Goal: Information Seeking & Learning: Learn about a topic

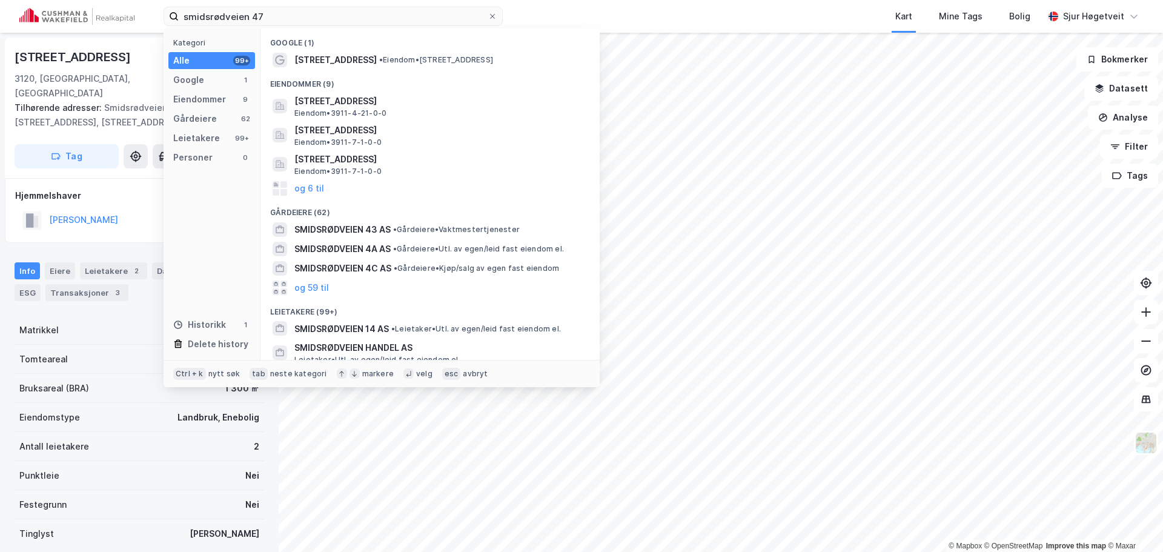
click at [205, 19] on input "smidsrødveien 47" at bounding box center [333, 16] width 309 height 18
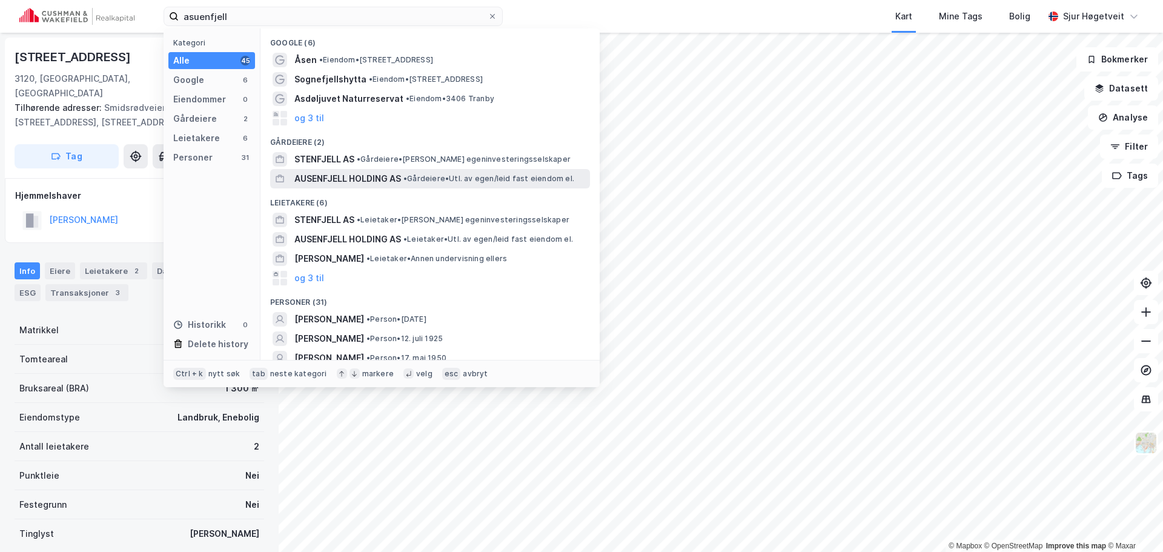
click at [437, 181] on span "• Gårdeiere • Utl. av egen/leid fast eiendom el." at bounding box center [488, 179] width 171 height 10
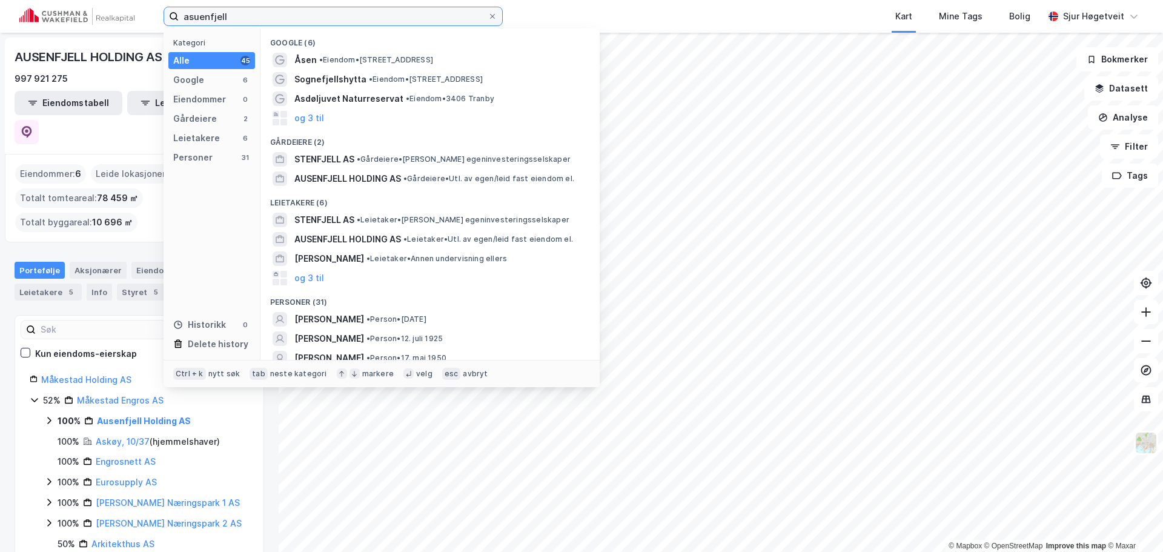
click at [257, 10] on input "asuenfjell" at bounding box center [333, 16] width 309 height 18
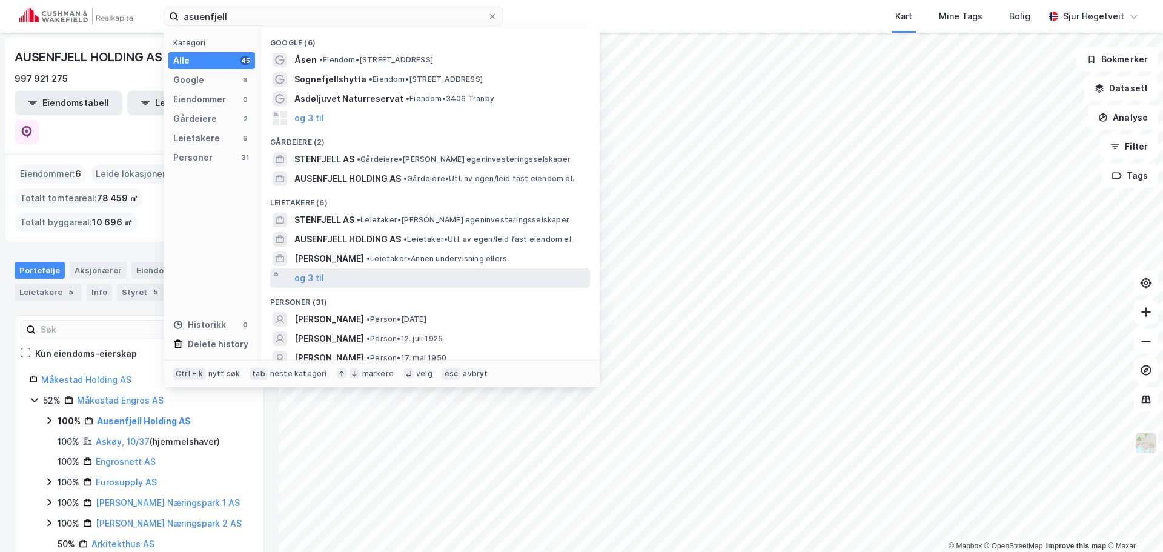
click at [495, 277] on div "og 3 til" at bounding box center [430, 277] width 320 height 19
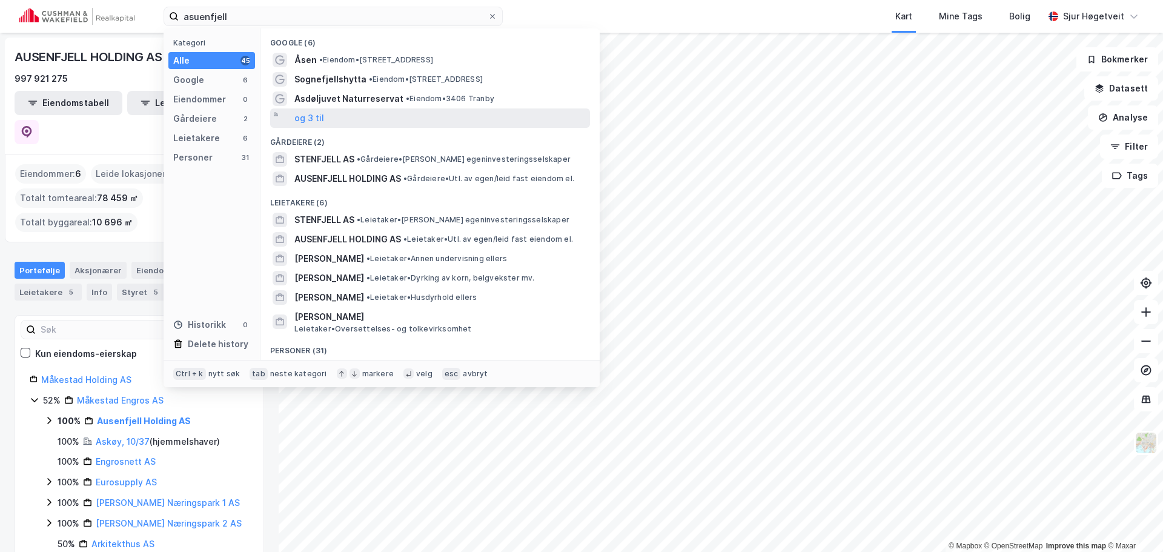
click at [417, 120] on div "og 3 til" at bounding box center [430, 117] width 320 height 19
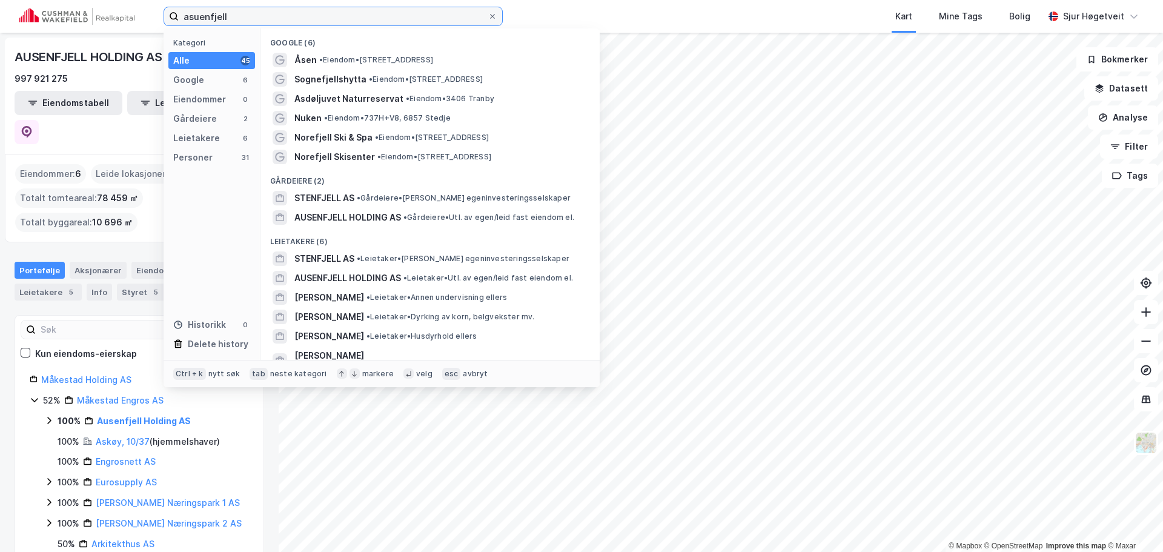
click at [364, 16] on input "asuenfjell" at bounding box center [333, 16] width 309 height 18
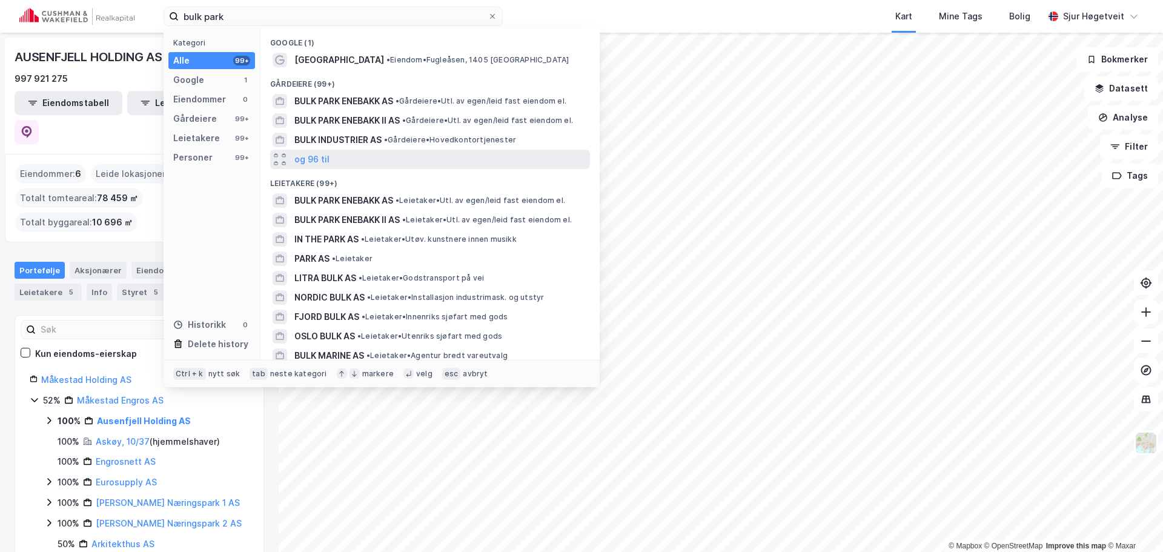
click at [369, 157] on div "og 96 til" at bounding box center [430, 159] width 320 height 19
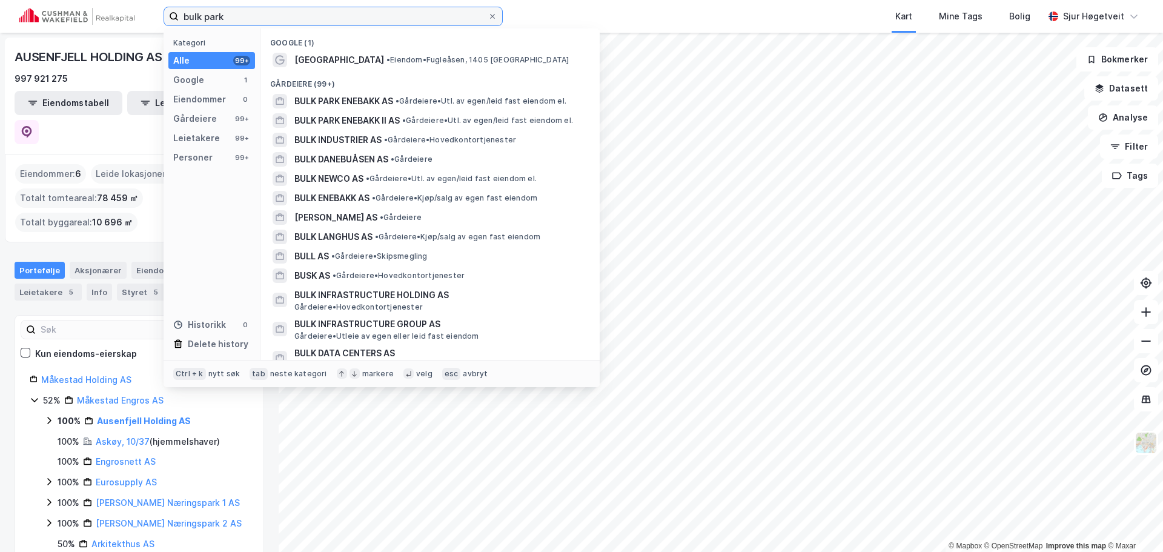
click at [348, 12] on input "bulk park" at bounding box center [333, 16] width 309 height 18
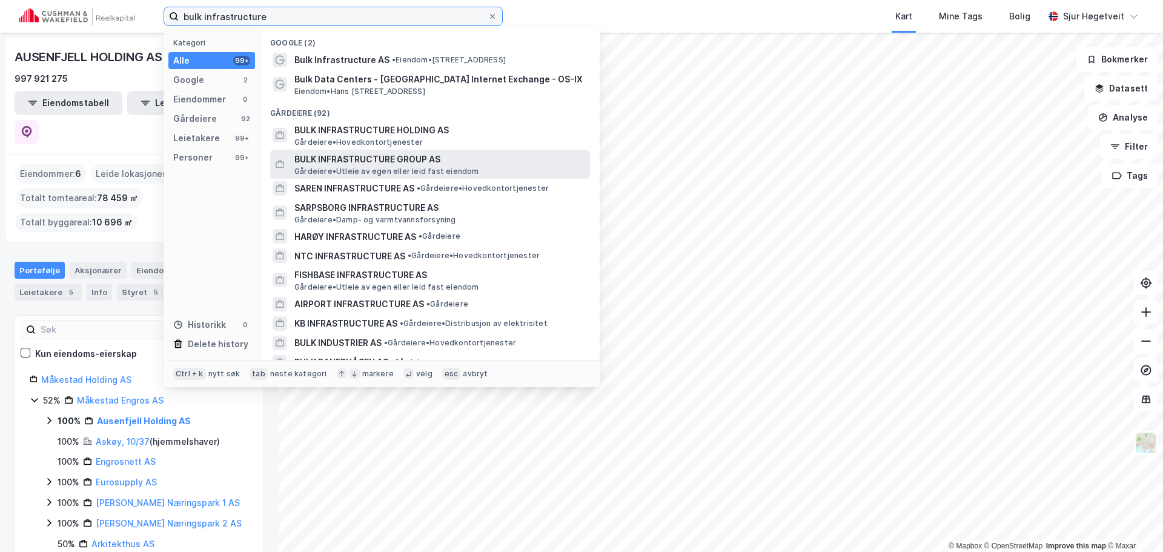
type input "bulk infrastructure"
click at [482, 153] on span "BULK INFRASTRUCTURE GROUP AS" at bounding box center [439, 159] width 291 height 15
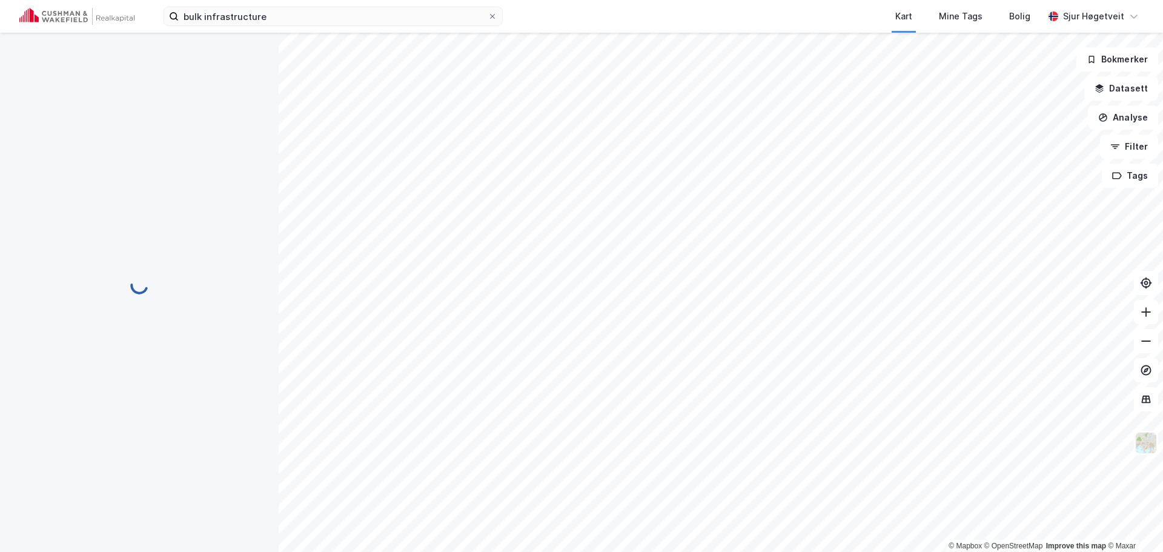
scroll to position [1, 0]
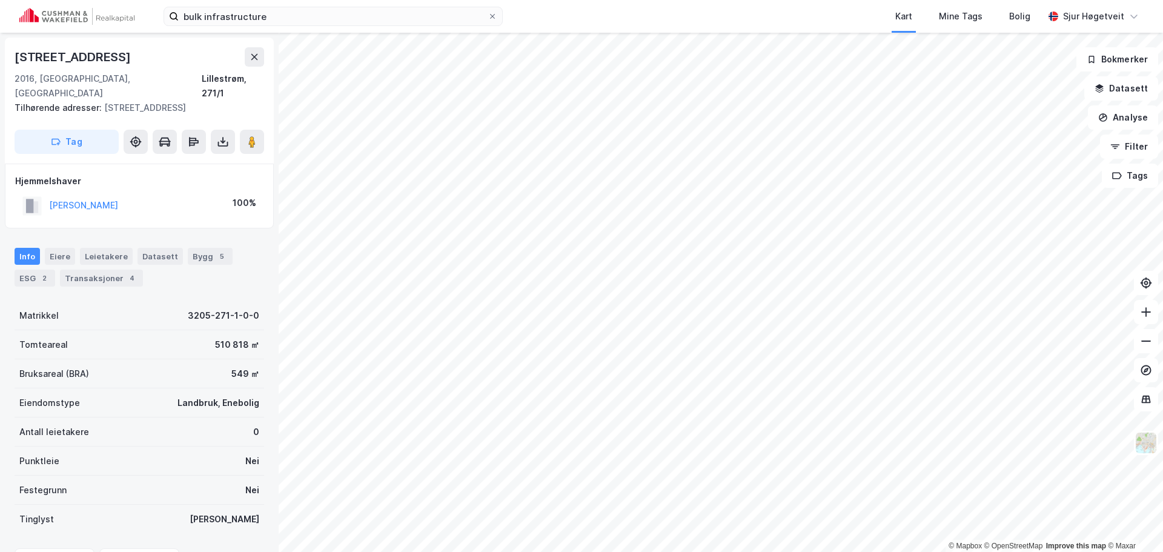
scroll to position [1, 0]
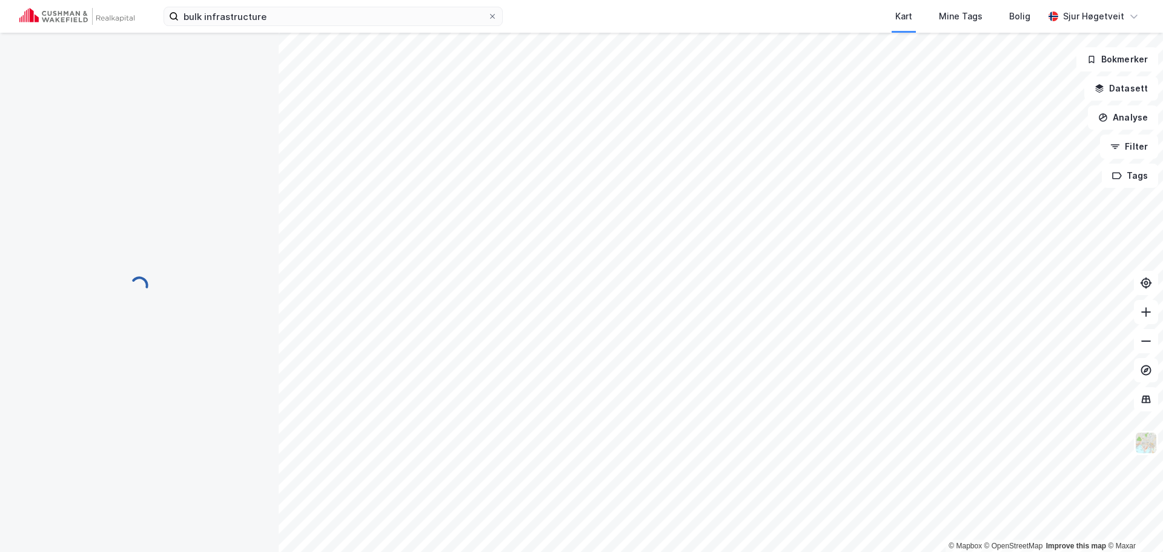
scroll to position [1, 0]
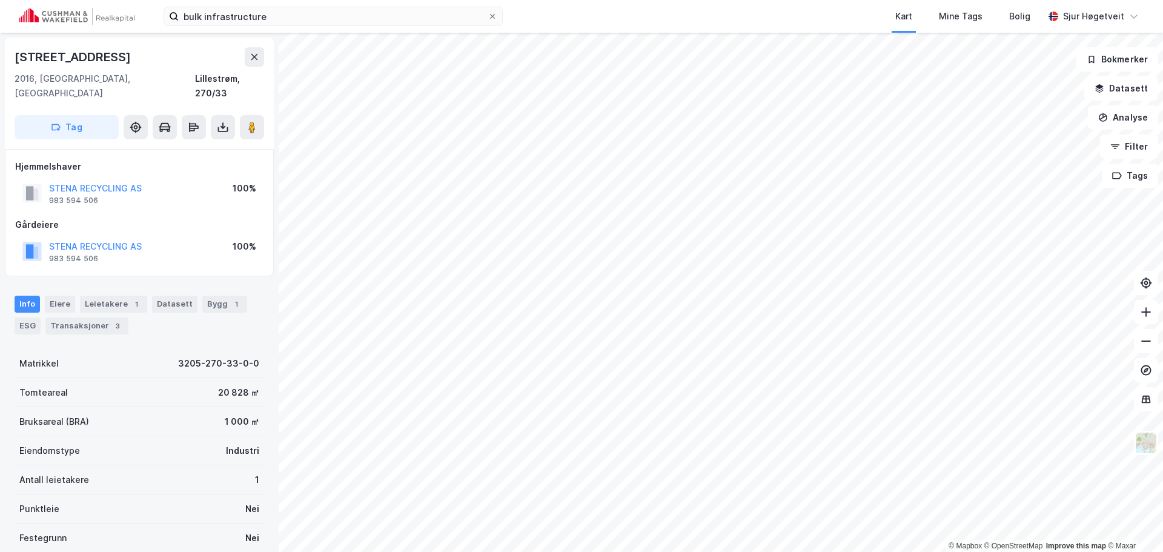
scroll to position [1, 0]
click at [1148, 436] on img at bounding box center [1146, 442] width 23 height 23
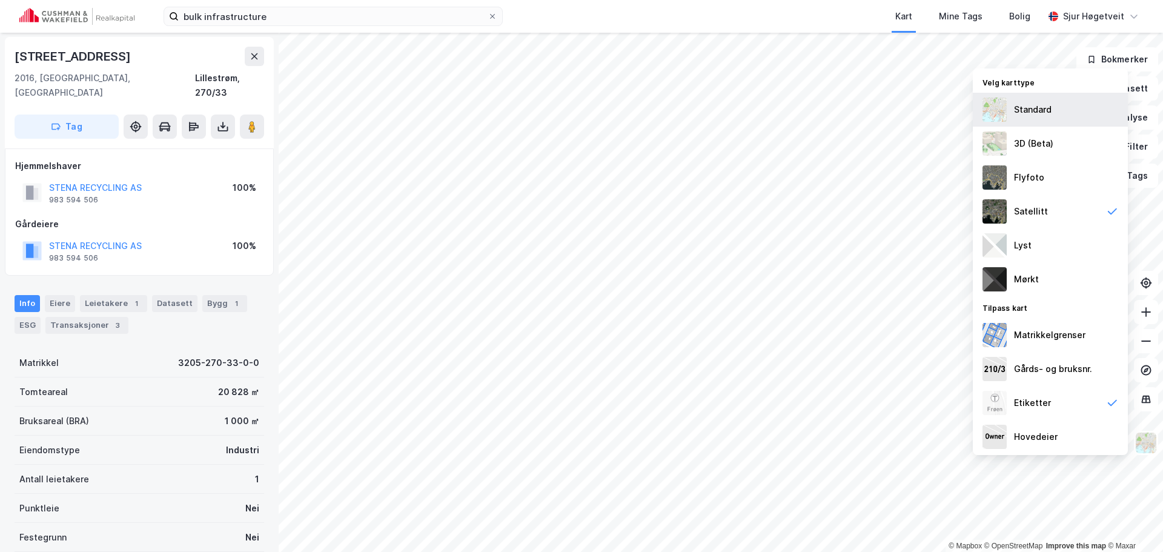
click at [1058, 117] on div "Standard" at bounding box center [1050, 110] width 155 height 34
click at [1151, 447] on img at bounding box center [1146, 442] width 23 height 23
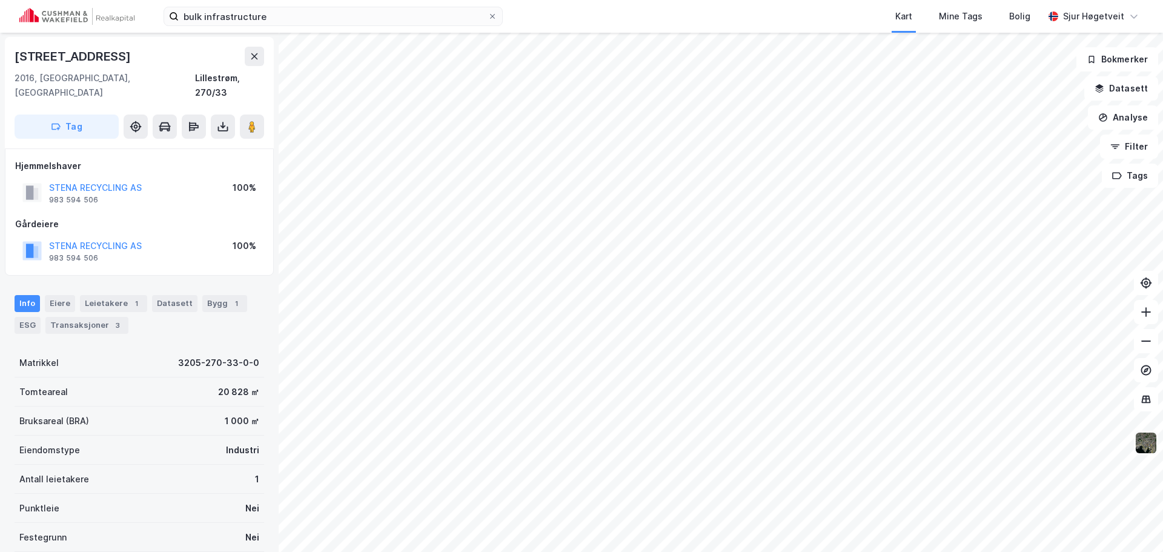
click at [1150, 454] on img at bounding box center [1146, 442] width 23 height 23
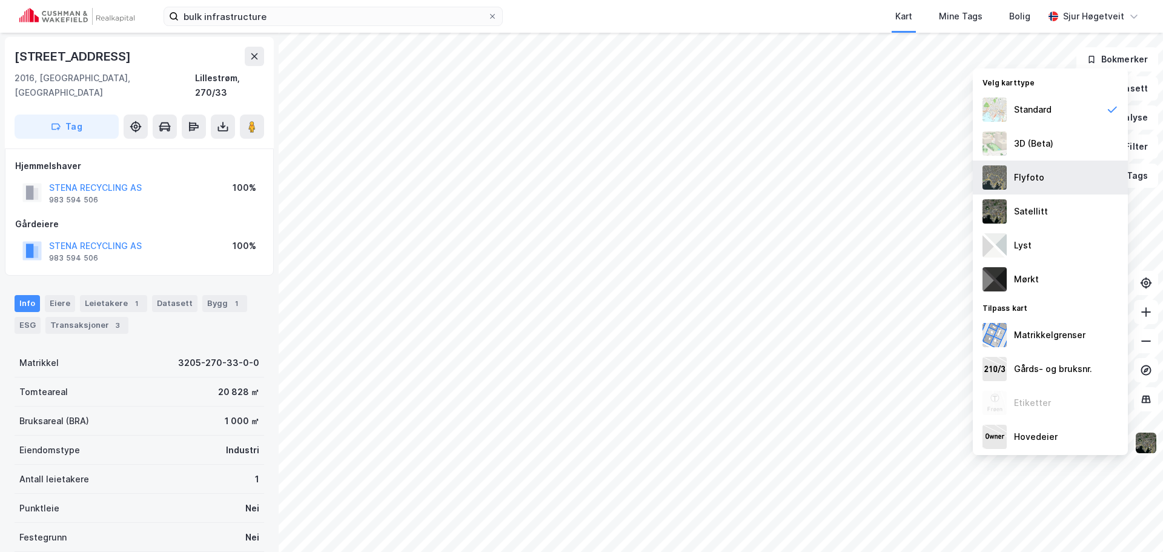
click at [1077, 183] on div "Flyfoto" at bounding box center [1050, 178] width 155 height 34
click at [1153, 451] on img at bounding box center [1146, 442] width 23 height 23
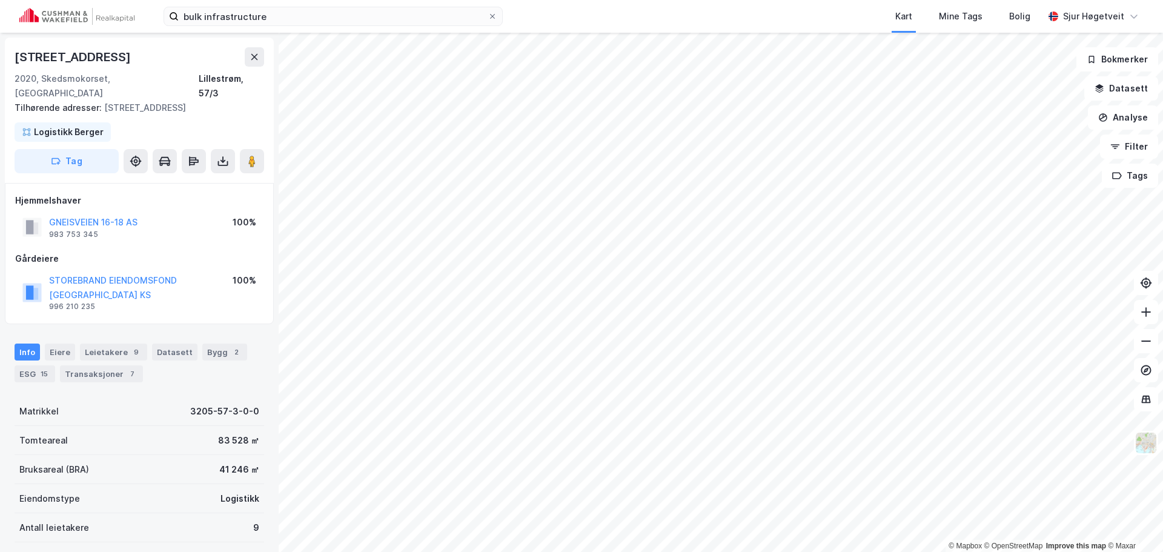
scroll to position [1, 0]
click at [482, 551] on html "bulk infrastructure Kart Mine Tags Bolig [PERSON_NAME] © Mapbox © OpenStreetMap…" at bounding box center [581, 276] width 1163 height 552
click at [51, 59] on div "[STREET_ADDRESS]" at bounding box center [74, 56] width 119 height 19
drag, startPoint x: 51, startPoint y: 59, endPoint x: 85, endPoint y: 55, distance: 34.2
click at [85, 55] on div "[STREET_ADDRESS]" at bounding box center [74, 56] width 119 height 19
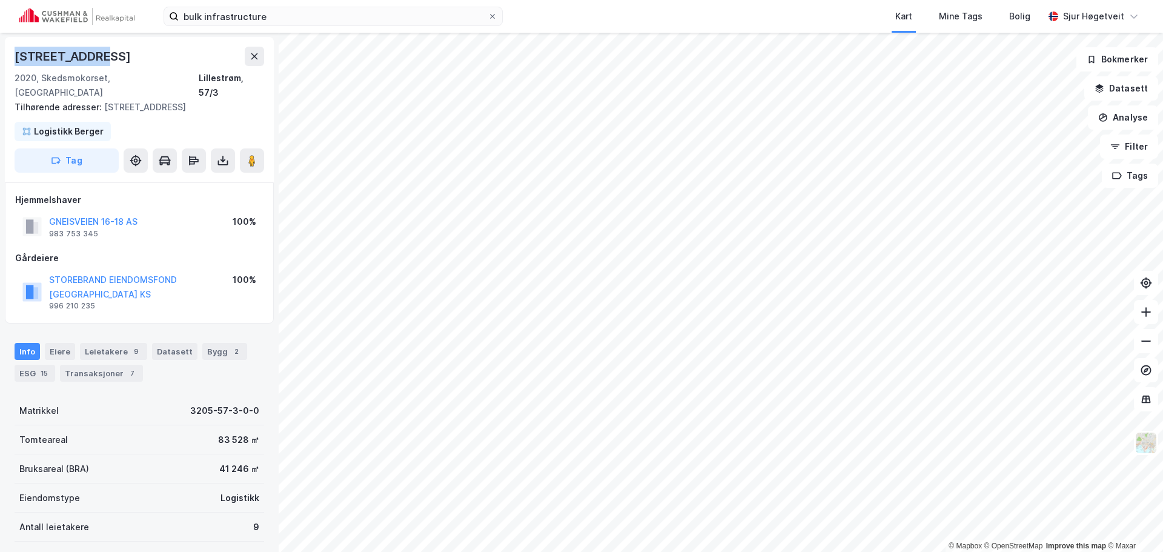
copy div "[STREET_ADDRESS]"
click at [1148, 441] on img at bounding box center [1146, 442] width 23 height 23
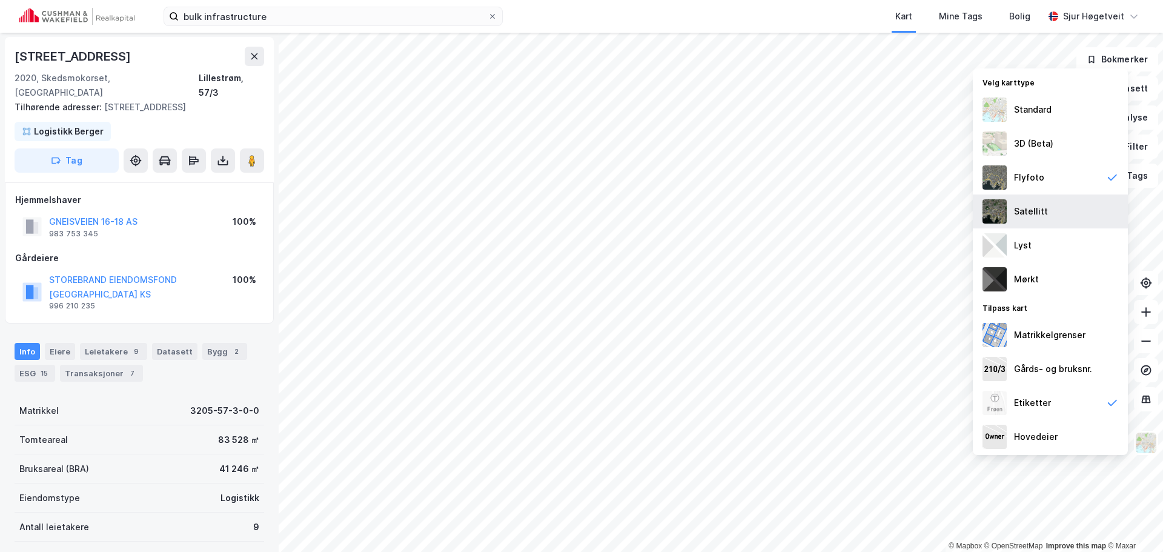
click at [1065, 214] on div "Satellitt" at bounding box center [1050, 211] width 155 height 34
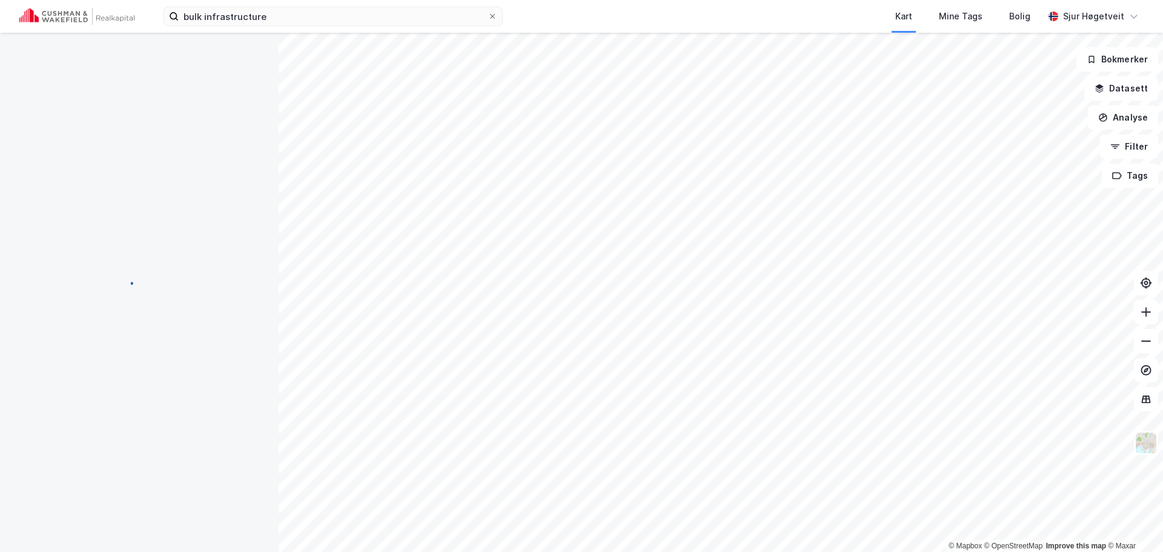
scroll to position [0, 0]
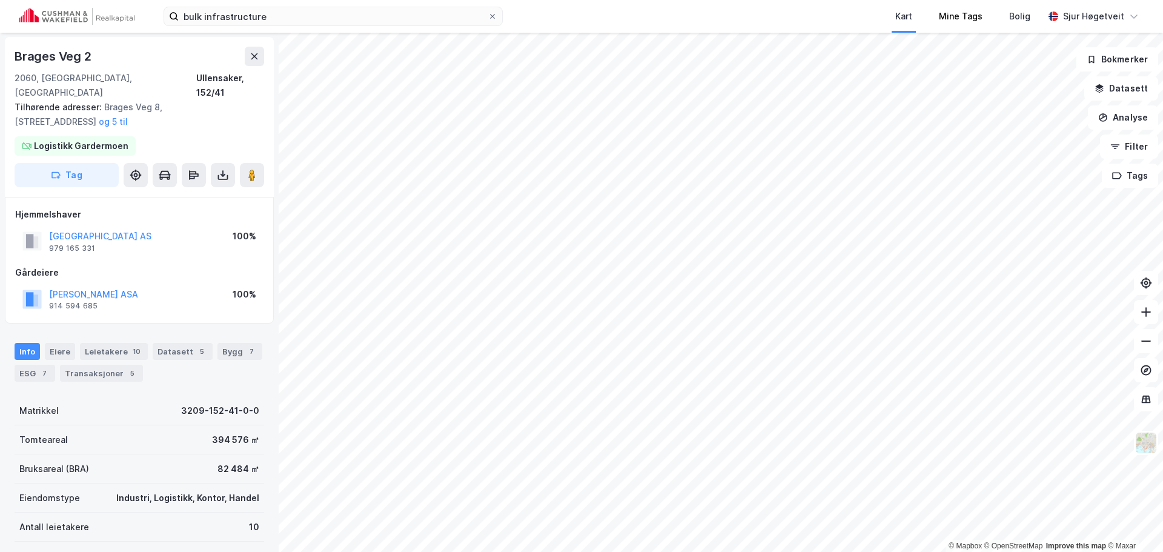
click at [973, 28] on div "Mine Tags" at bounding box center [961, 16] width 70 height 33
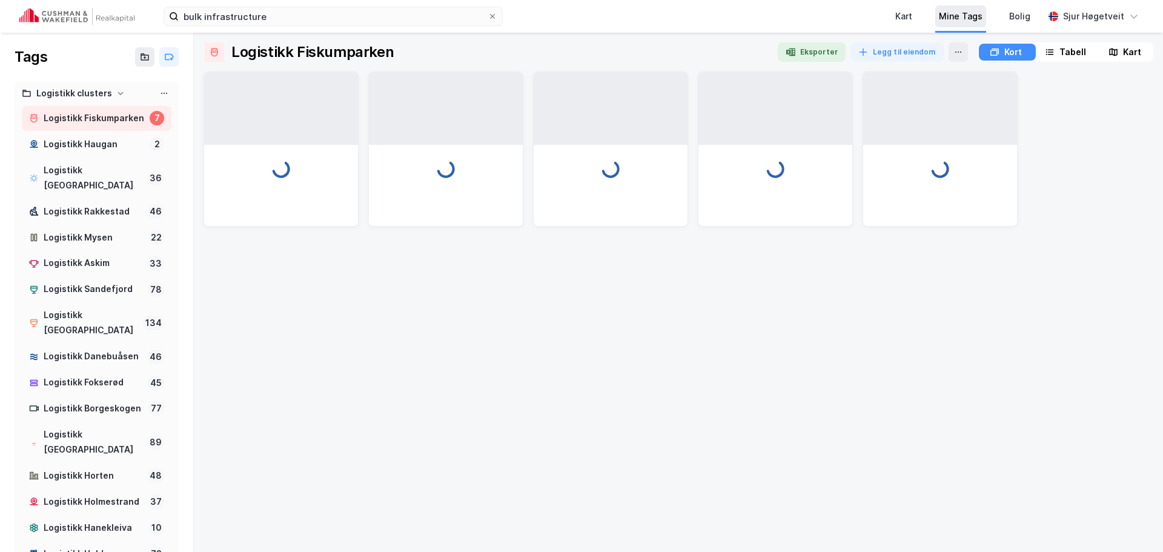
click at [979, 12] on div "Mine Tags" at bounding box center [961, 16] width 44 height 15
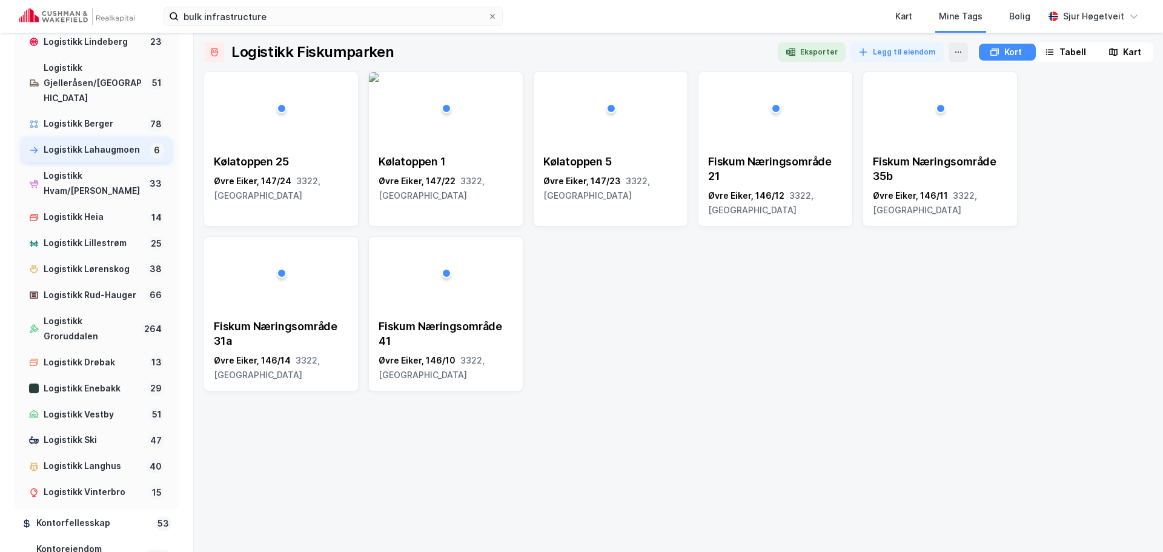
scroll to position [979, 0]
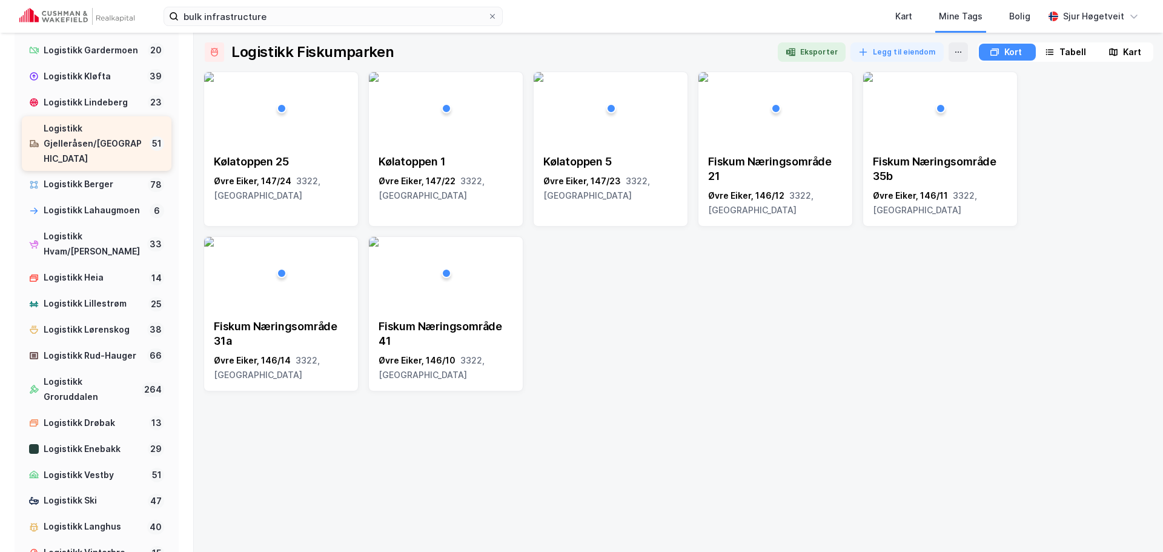
click at [124, 167] on div "Logistikk Gjelleråsen/[GEOGRAPHIC_DATA]" at bounding box center [94, 143] width 101 height 45
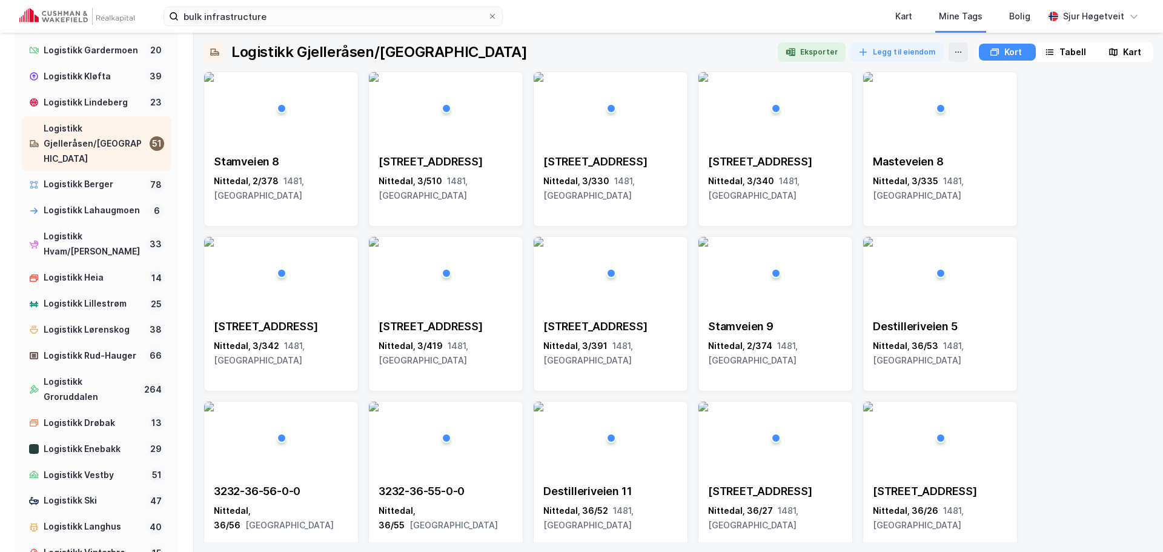
click at [1115, 52] on icon at bounding box center [1113, 52] width 10 height 10
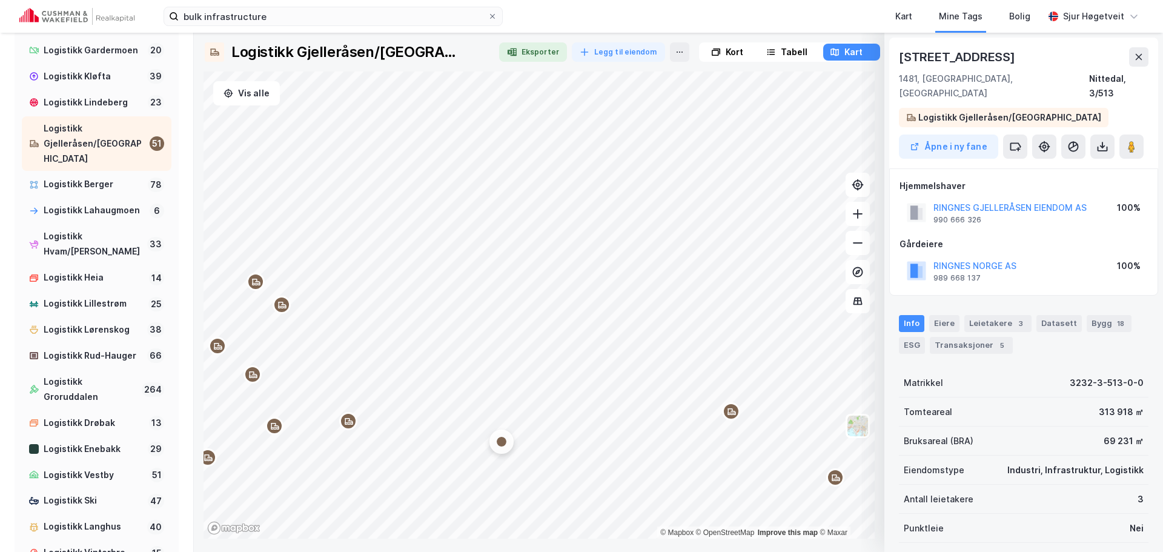
scroll to position [1, 0]
click at [931, 58] on div "[STREET_ADDRESS]" at bounding box center [958, 56] width 119 height 19
drag, startPoint x: 931, startPoint y: 58, endPoint x: 996, endPoint y: 58, distance: 65.4
click at [996, 58] on div "[STREET_ADDRESS]" at bounding box center [1024, 56] width 250 height 19
copy div "[STREET_ADDRESS]"
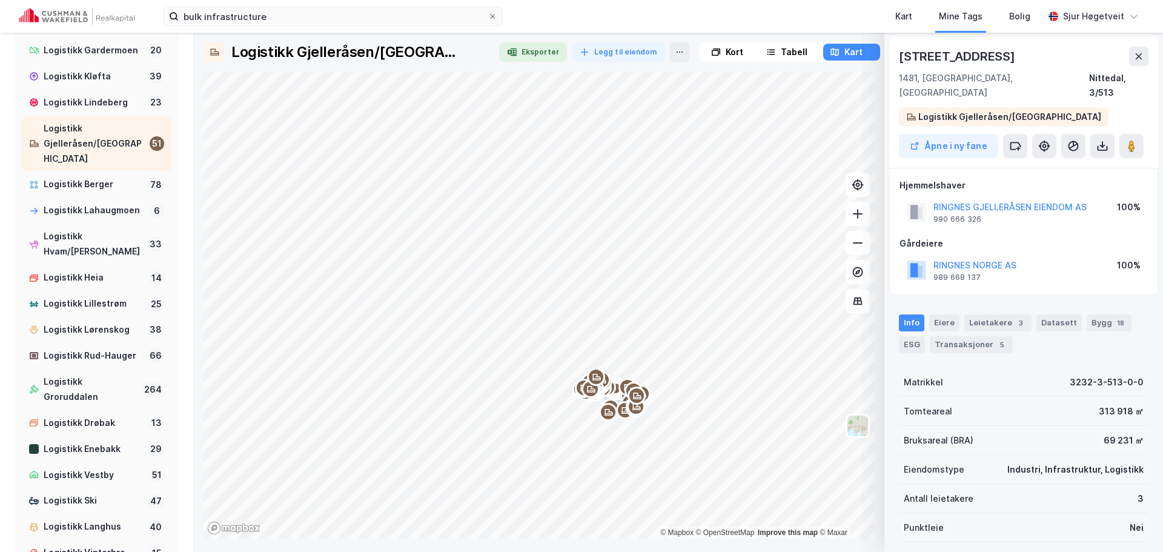
click at [1060, 236] on div "Gårdeiere" at bounding box center [1023, 243] width 248 height 15
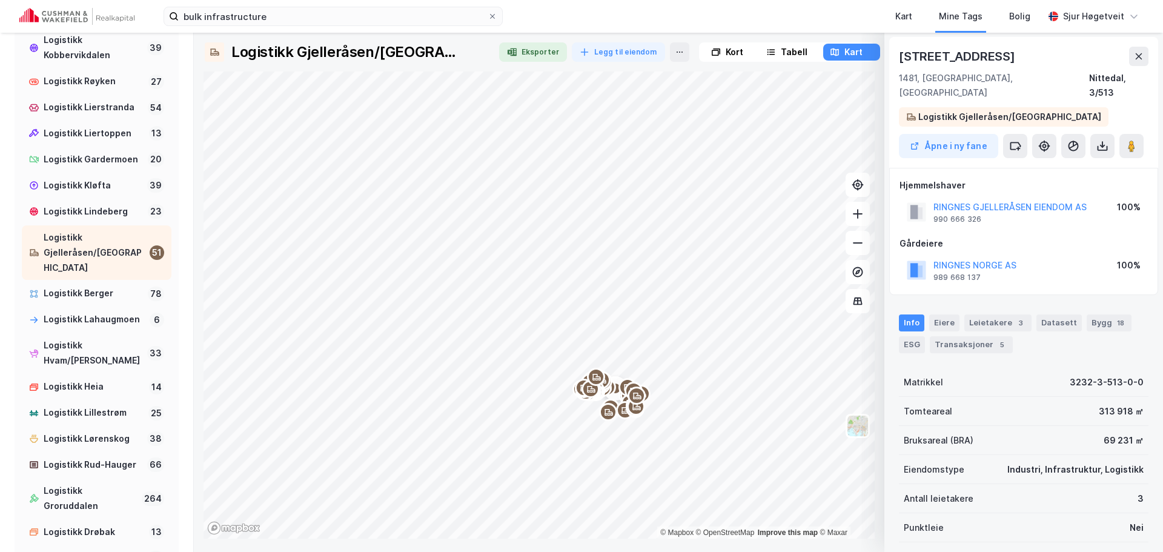
scroll to position [1040, 0]
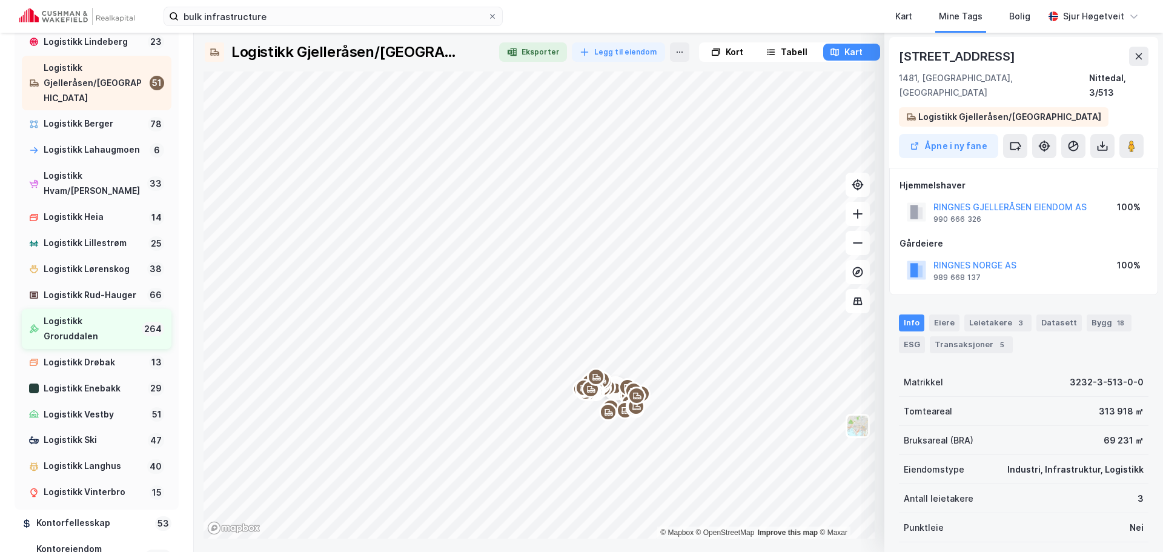
click at [102, 344] on div "Logistikk Groruddalen" at bounding box center [90, 329] width 93 height 30
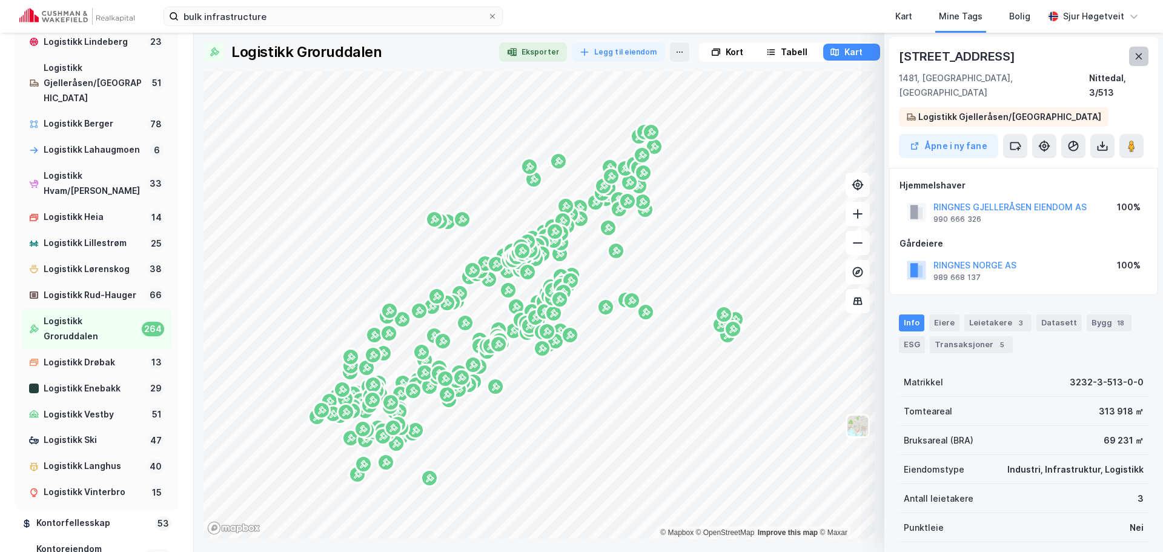
click at [1141, 55] on icon at bounding box center [1139, 56] width 10 height 10
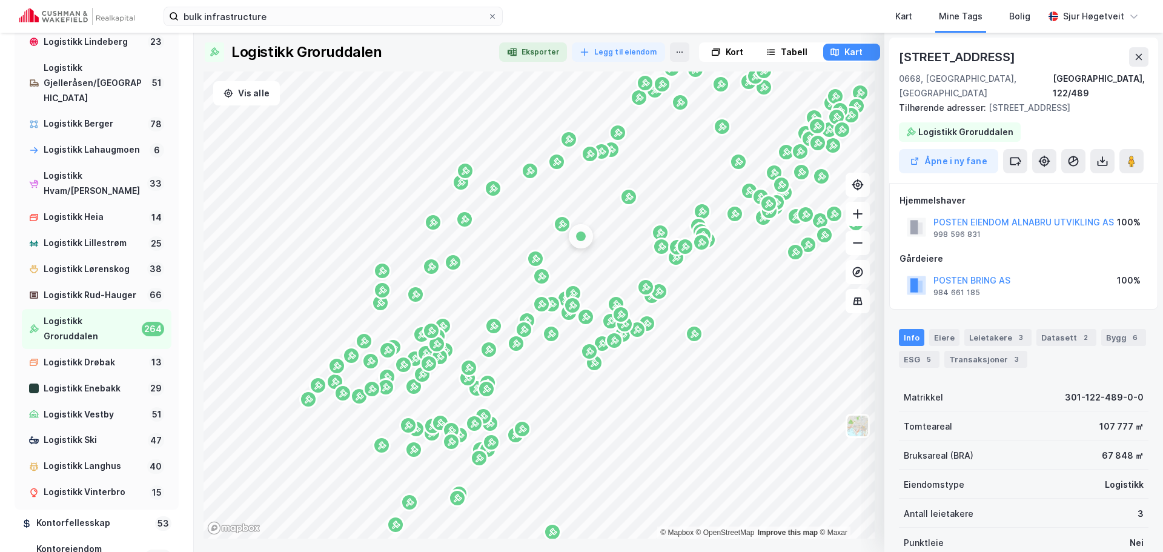
scroll to position [1, 0]
click at [939, 51] on div "[STREET_ADDRESS]" at bounding box center [958, 56] width 119 height 19
click at [993, 51] on div "[STREET_ADDRESS]" at bounding box center [1024, 56] width 250 height 19
copy div "[STREET_ADDRESS]"
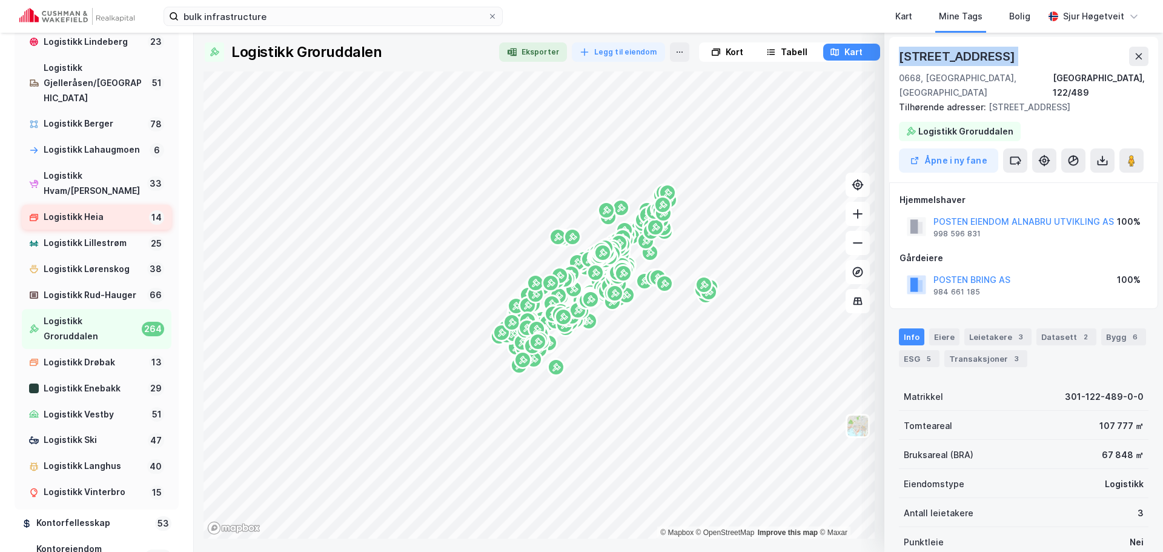
click at [105, 225] on div "Logistikk Heia" at bounding box center [94, 217] width 101 height 15
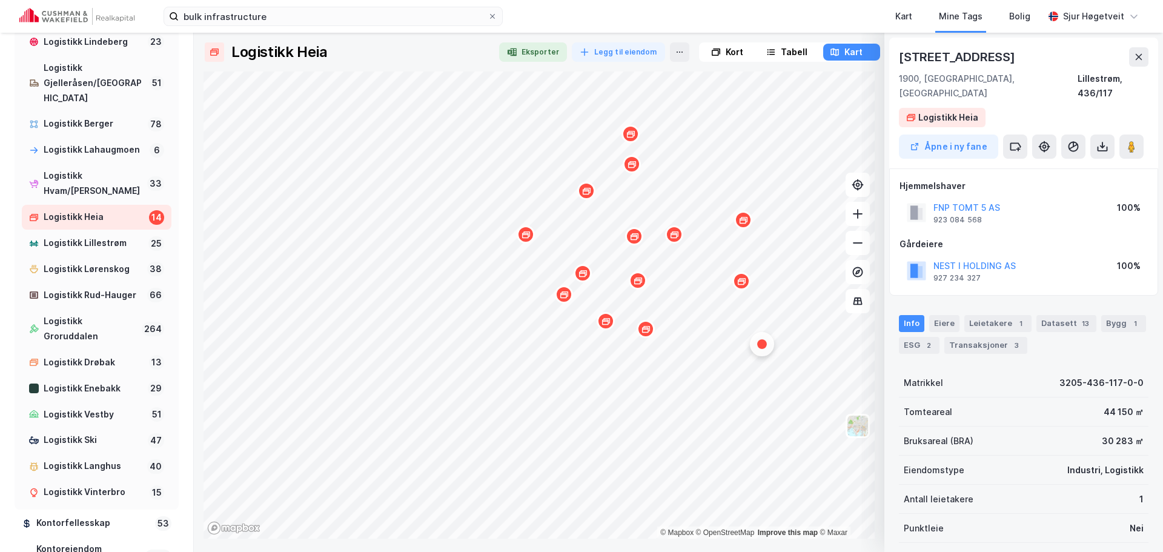
scroll to position [1, 0]
click at [937, 57] on div "[STREET_ADDRESS]" at bounding box center [958, 56] width 119 height 19
drag, startPoint x: 937, startPoint y: 57, endPoint x: 970, endPoint y: 56, distance: 33.3
click at [970, 56] on div "[STREET_ADDRESS]" at bounding box center [1024, 56] width 250 height 19
copy div "[STREET_ADDRESS]"
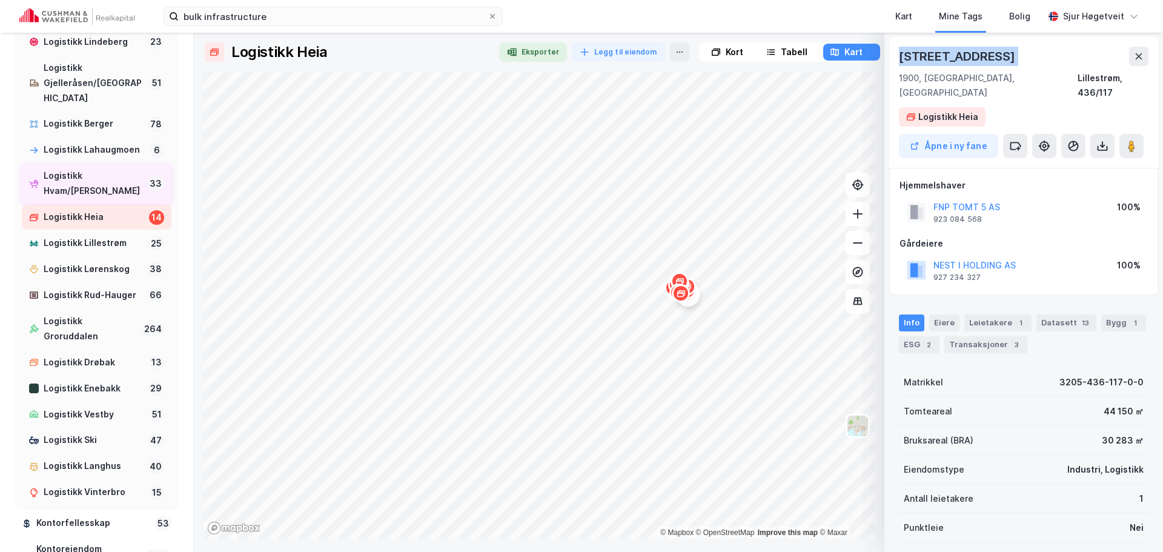
click at [89, 199] on div "Logistikk Hvam/[PERSON_NAME]" at bounding box center [93, 183] width 99 height 30
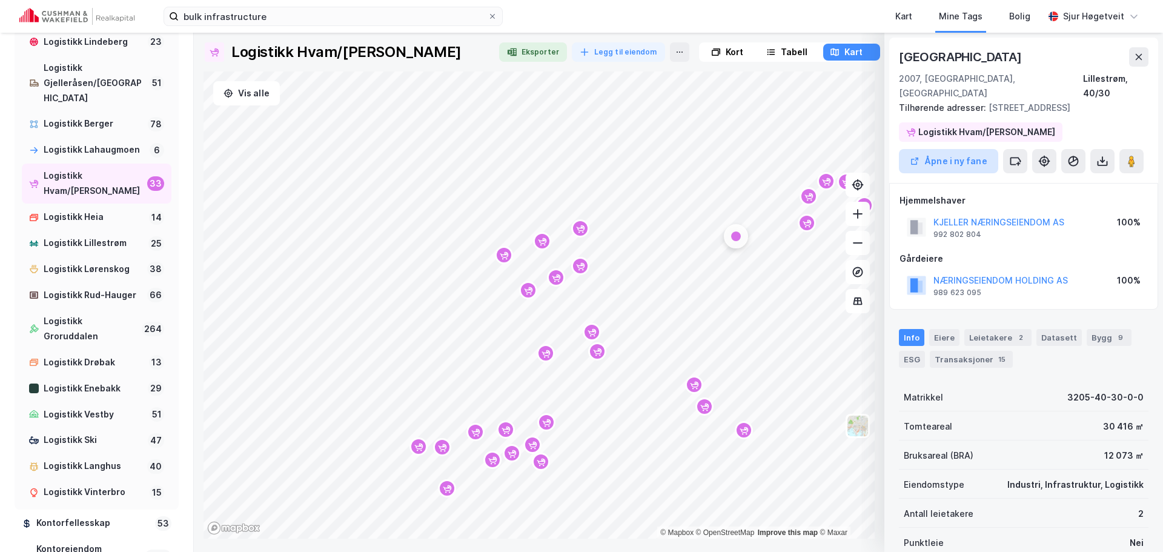
scroll to position [1, 0]
click at [929, 60] on div "[GEOGRAPHIC_DATA]" at bounding box center [961, 56] width 125 height 19
drag, startPoint x: 929, startPoint y: 60, endPoint x: 989, endPoint y: 56, distance: 60.7
click at [989, 56] on div "[GEOGRAPHIC_DATA]" at bounding box center [961, 56] width 125 height 19
copy div "[GEOGRAPHIC_DATA]"
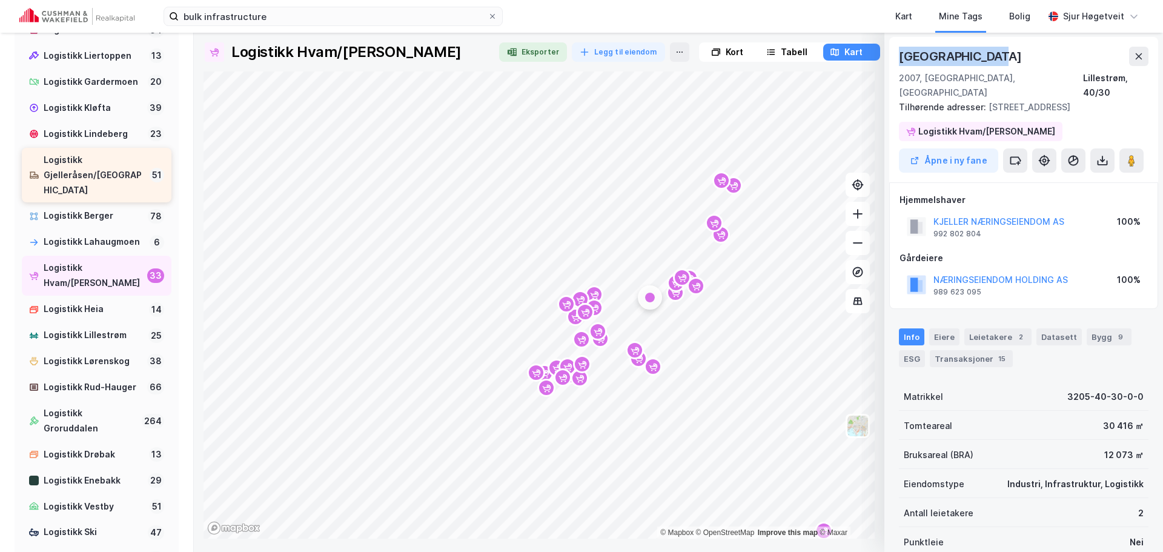
scroll to position [919, 0]
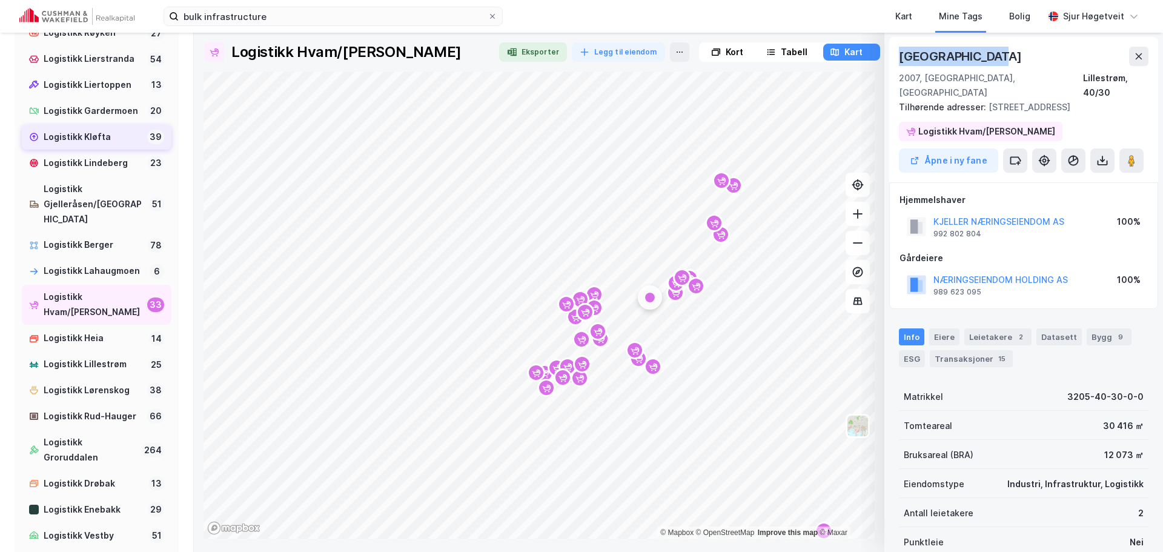
click at [109, 145] on div "Logistikk Kløfta" at bounding box center [93, 137] width 99 height 15
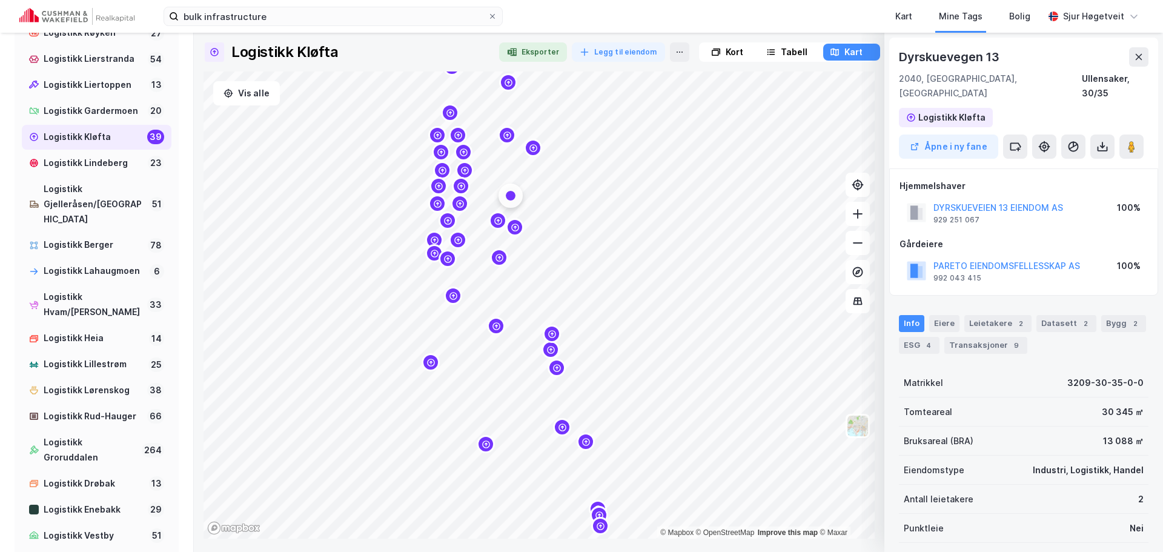
scroll to position [1, 0]
click at [939, 56] on div "Dyrskuevegen 13" at bounding box center [950, 56] width 103 height 19
drag, startPoint x: 939, startPoint y: 56, endPoint x: 986, endPoint y: 59, distance: 46.7
click at [986, 59] on div "Dyrskuevegen 13" at bounding box center [950, 56] width 103 height 19
copy div "Dyrskuevegen 13"
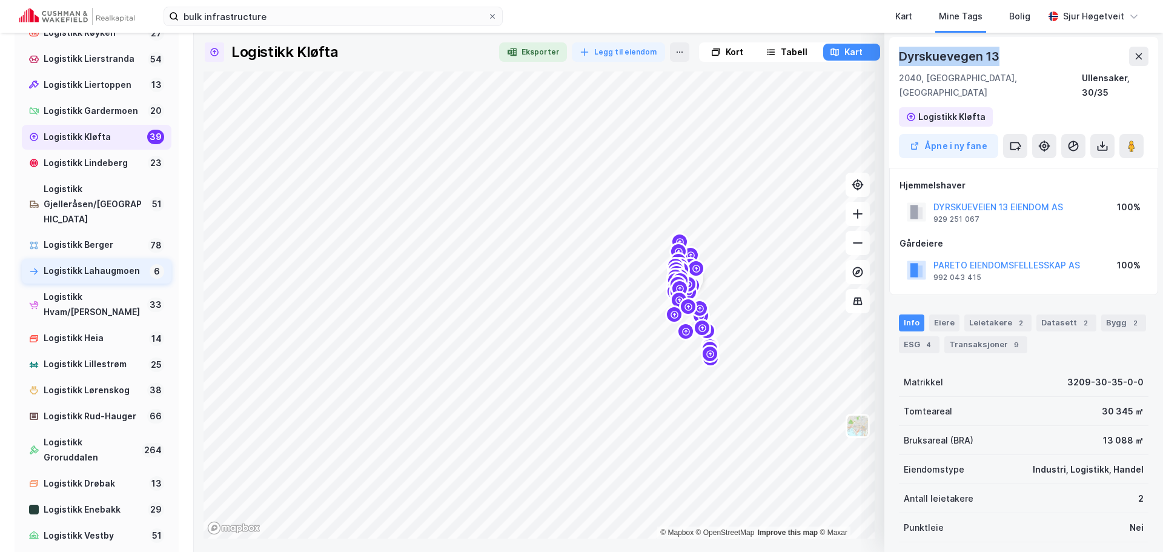
click at [109, 279] on div "Logistikk Lahaugmoen" at bounding box center [94, 270] width 101 height 15
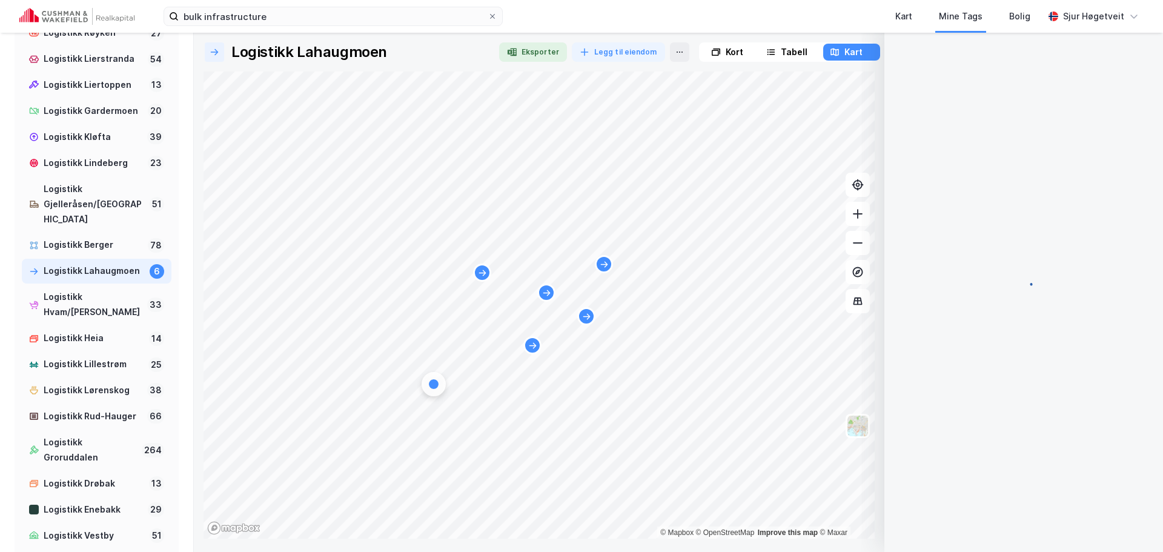
scroll to position [1, 0]
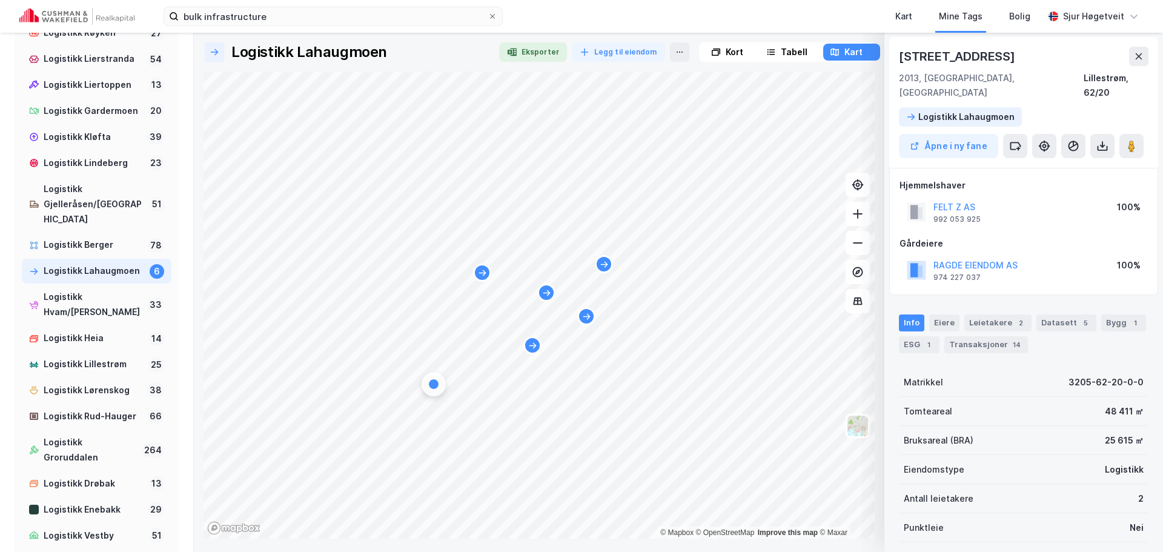
click at [927, 53] on div "[STREET_ADDRESS]" at bounding box center [958, 56] width 119 height 19
drag, startPoint x: 927, startPoint y: 53, endPoint x: 984, endPoint y: 55, distance: 57.6
click at [984, 55] on div "[STREET_ADDRESS]" at bounding box center [958, 56] width 119 height 19
copy div "[STREET_ADDRESS]"
click at [119, 372] on div "Logistikk Lillestrøm" at bounding box center [94, 364] width 100 height 15
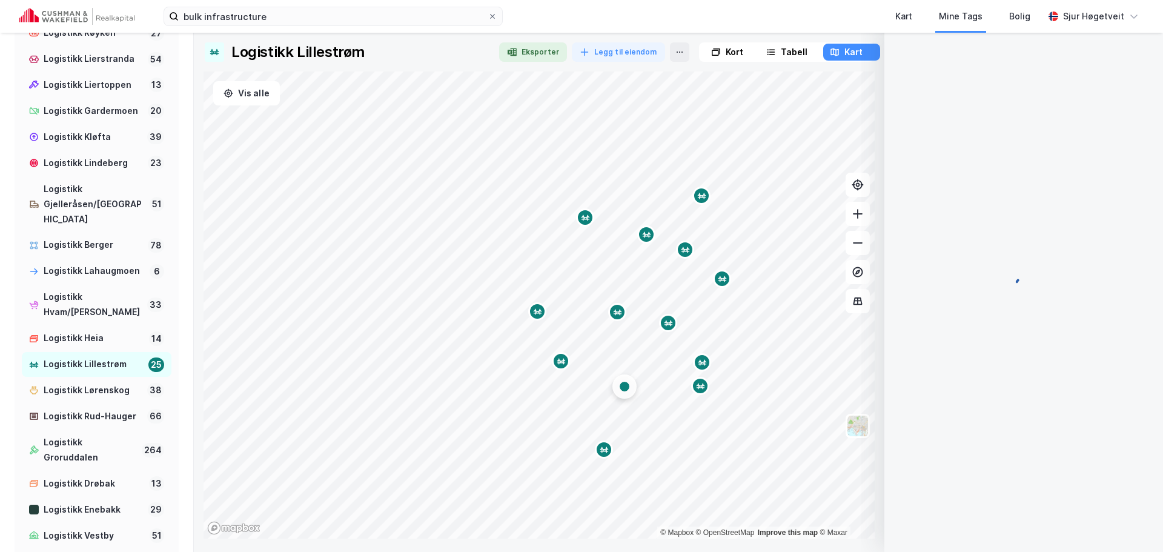
scroll to position [1, 0]
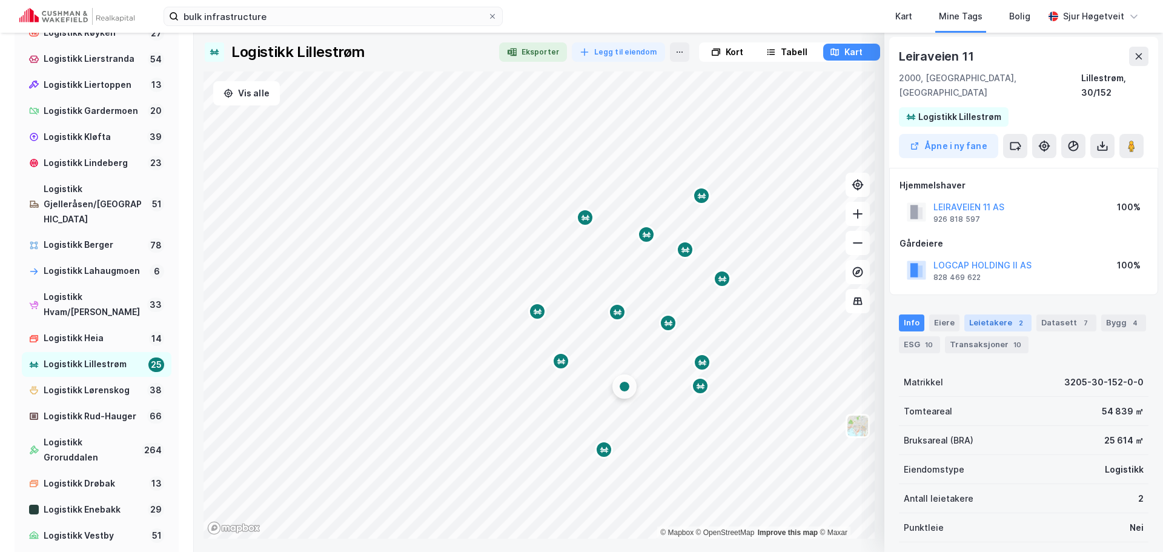
click at [1021, 314] on div "Leietakere 2" at bounding box center [997, 322] width 67 height 17
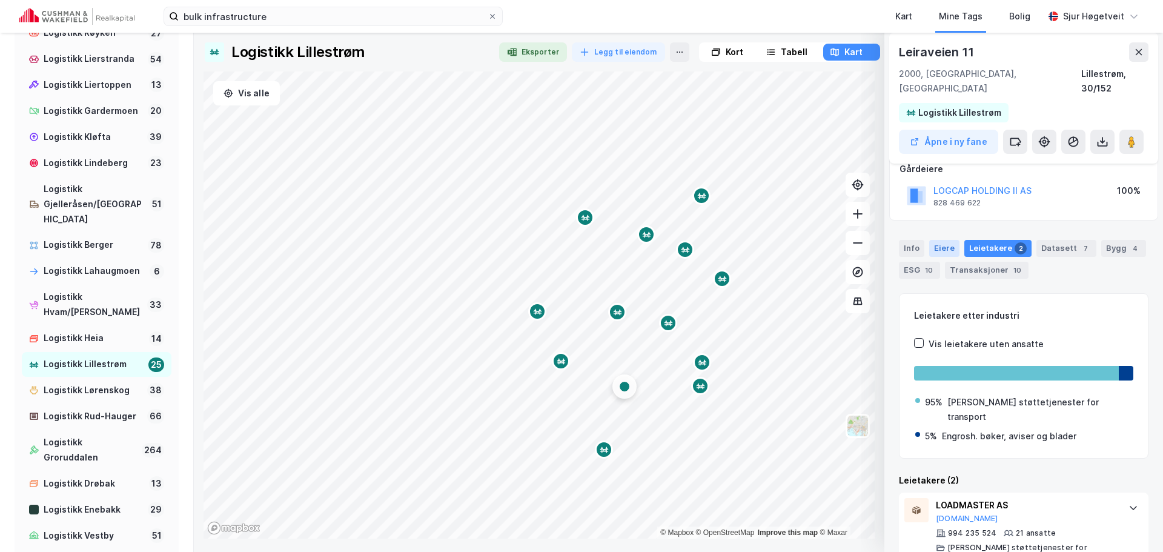
scroll to position [1, 0]
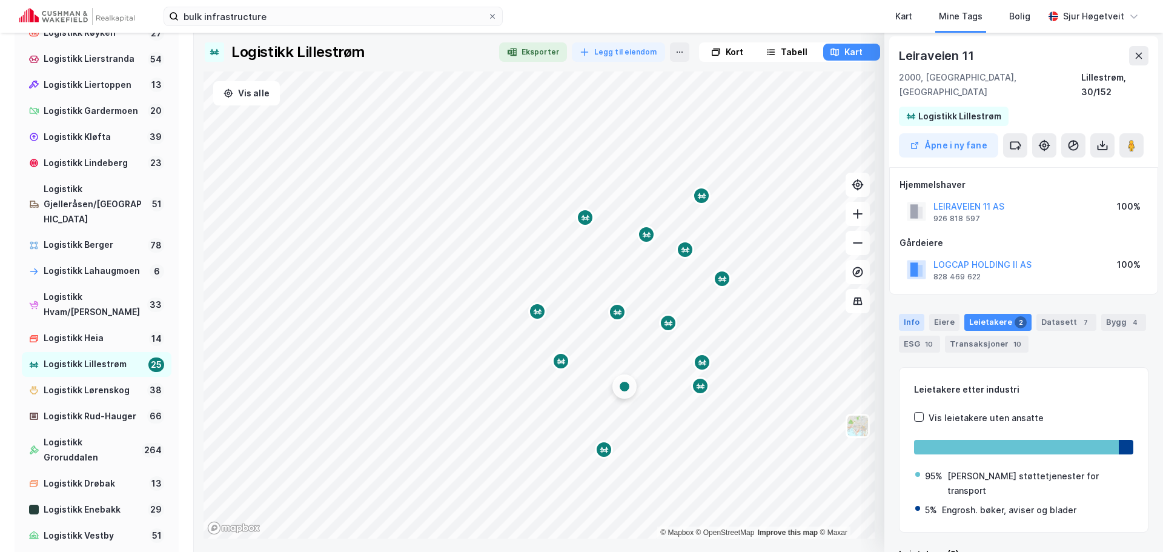
click at [911, 314] on div "Info" at bounding box center [911, 322] width 25 height 17
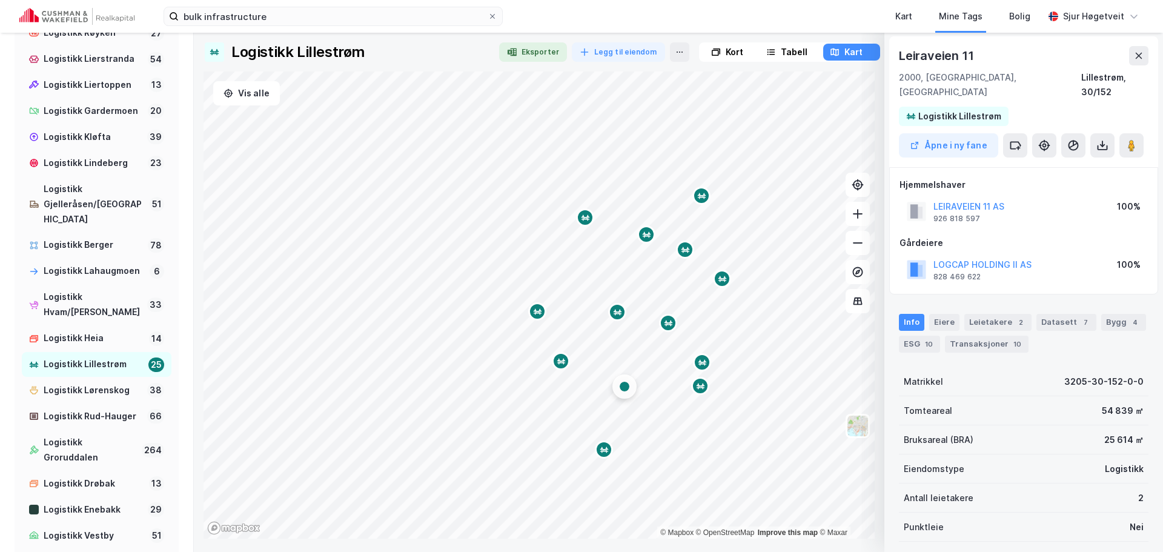
click at [925, 59] on div "Leiraveien 11" at bounding box center [937, 55] width 77 height 19
drag, startPoint x: 925, startPoint y: 59, endPoint x: 982, endPoint y: 61, distance: 57.6
click at [982, 61] on div "Leiraveien 11" at bounding box center [1024, 55] width 250 height 19
copy div "Leiraveien 11"
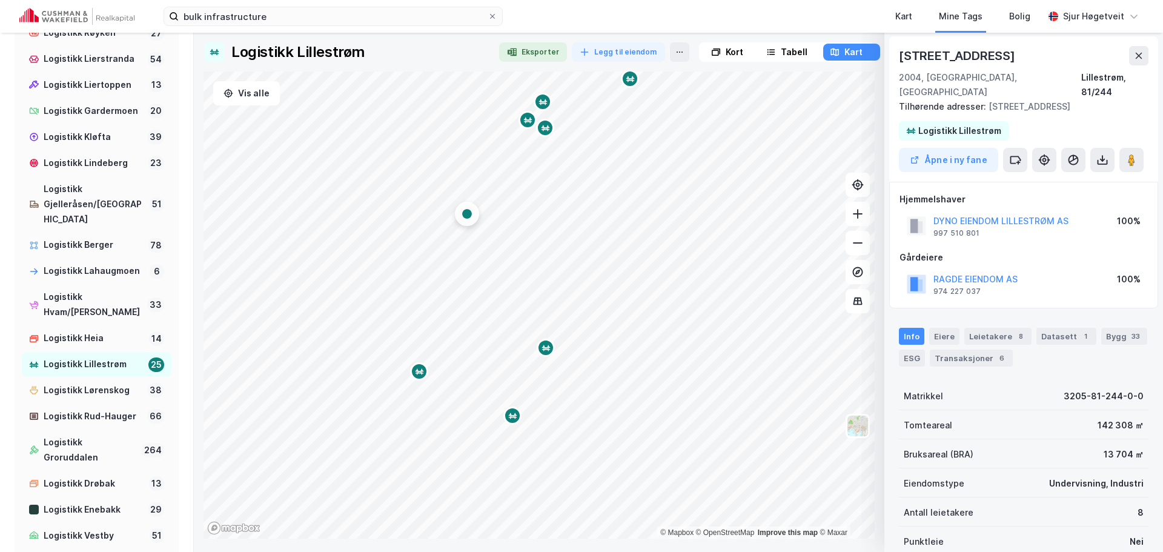
click at [929, 66] on div "[STREET_ADDRESS] 2004, [GEOGRAPHIC_DATA], Akershus Lillestrøm, 81/244" at bounding box center [1024, 72] width 250 height 53
click at [927, 60] on div "[STREET_ADDRESS]" at bounding box center [958, 55] width 119 height 19
drag, startPoint x: 927, startPoint y: 60, endPoint x: 979, endPoint y: 57, distance: 52.2
click at [979, 57] on div "[STREET_ADDRESS]" at bounding box center [958, 55] width 119 height 19
copy div "[STREET_ADDRESS]"
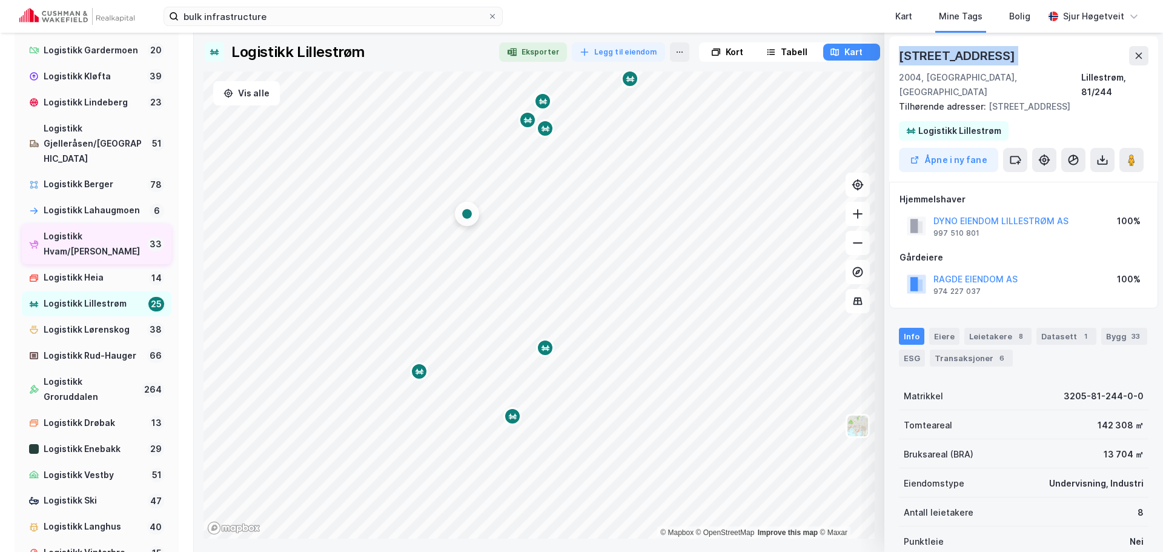
scroll to position [919, 0]
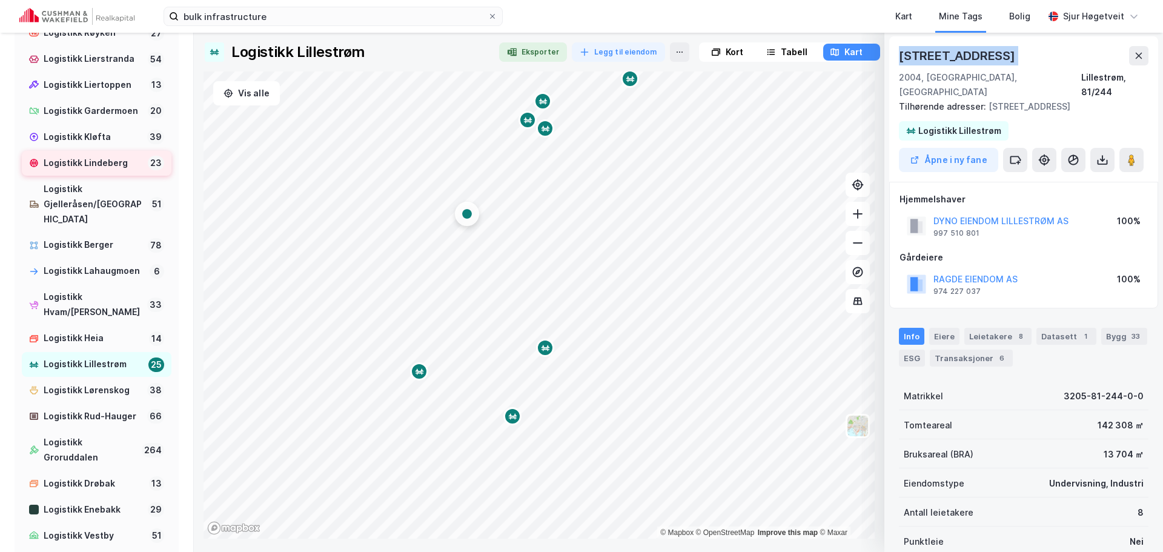
click at [114, 171] on div "Logistikk Lindeberg" at bounding box center [93, 163] width 99 height 15
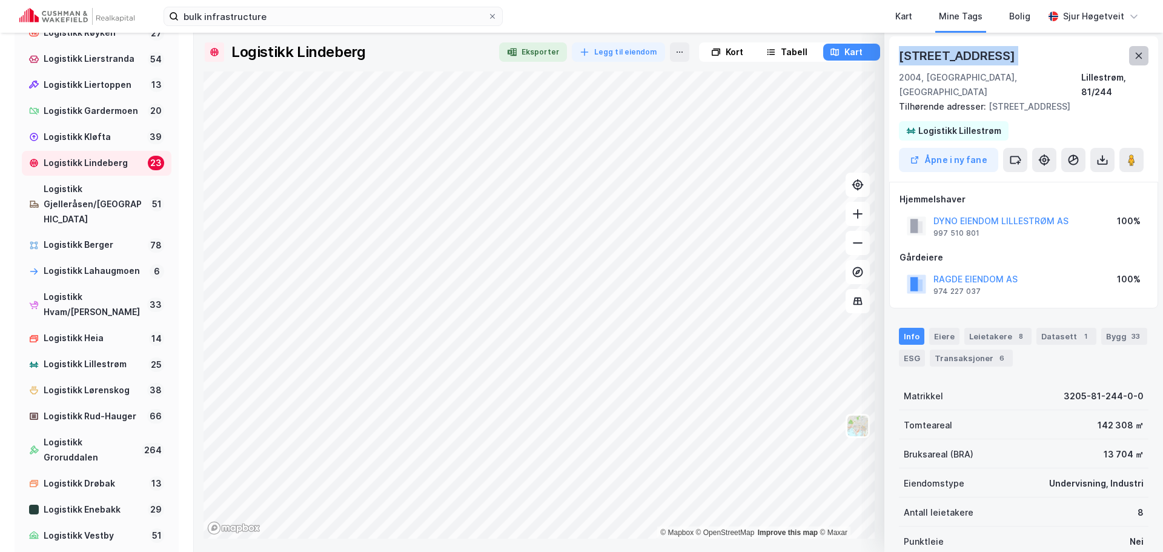
click at [1141, 61] on button at bounding box center [1138, 55] width 19 height 19
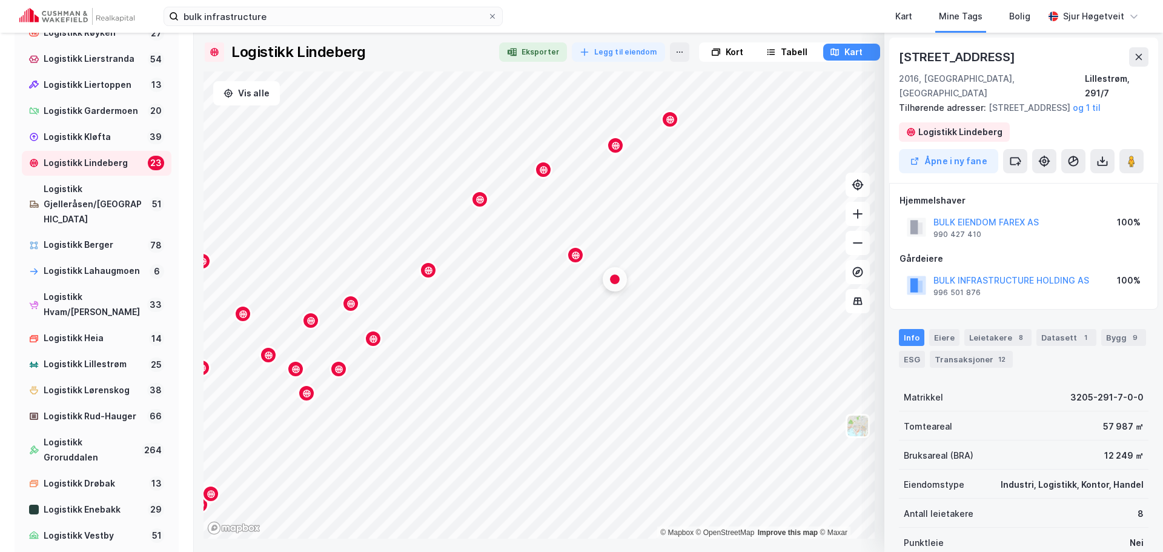
scroll to position [1, 0]
click at [928, 58] on div "[STREET_ADDRESS]" at bounding box center [958, 55] width 119 height 19
drag, startPoint x: 928, startPoint y: 58, endPoint x: 972, endPoint y: 59, distance: 44.2
click at [972, 59] on div "[STREET_ADDRESS]" at bounding box center [958, 55] width 119 height 19
copy div "[STREET_ADDRESS]"
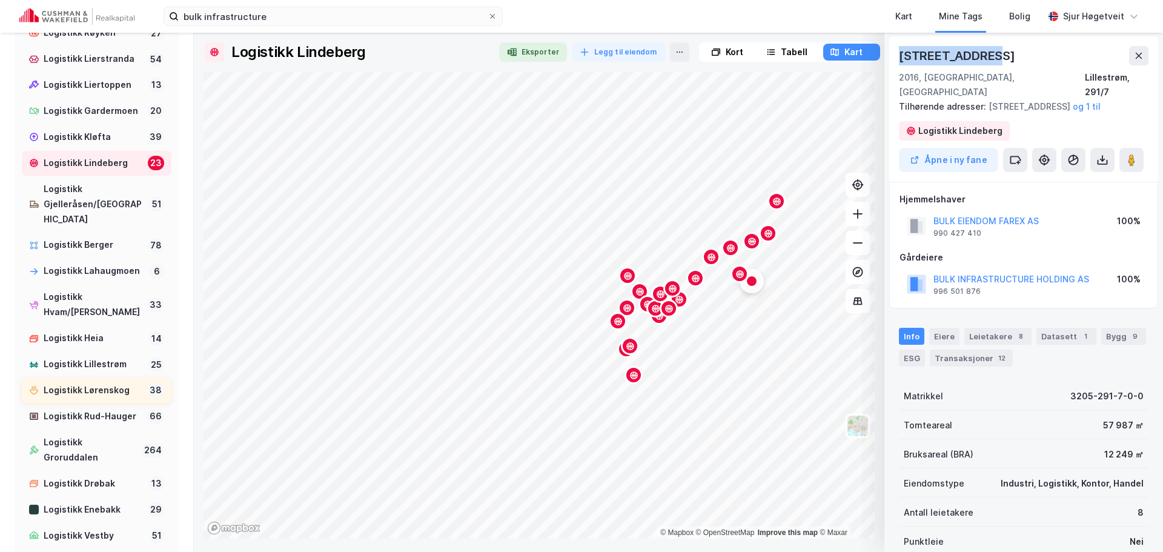
click at [128, 403] on div "Logistikk Lørenskog 38" at bounding box center [97, 390] width 150 height 25
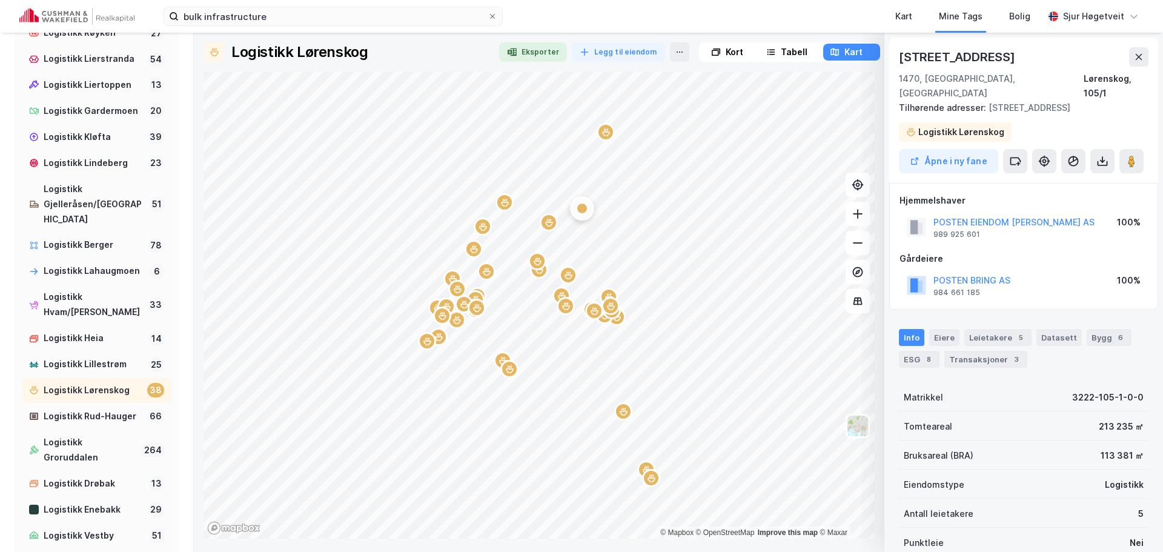
scroll to position [1, 0]
drag, startPoint x: 946, startPoint y: 55, endPoint x: 1001, endPoint y: 54, distance: 55.1
click at [1001, 54] on div "[STREET_ADDRESS]" at bounding box center [1024, 55] width 250 height 19
click at [909, 55] on div "[STREET_ADDRESS]" at bounding box center [958, 55] width 119 height 19
drag, startPoint x: 909, startPoint y: 55, endPoint x: 1008, endPoint y: 56, distance: 99.3
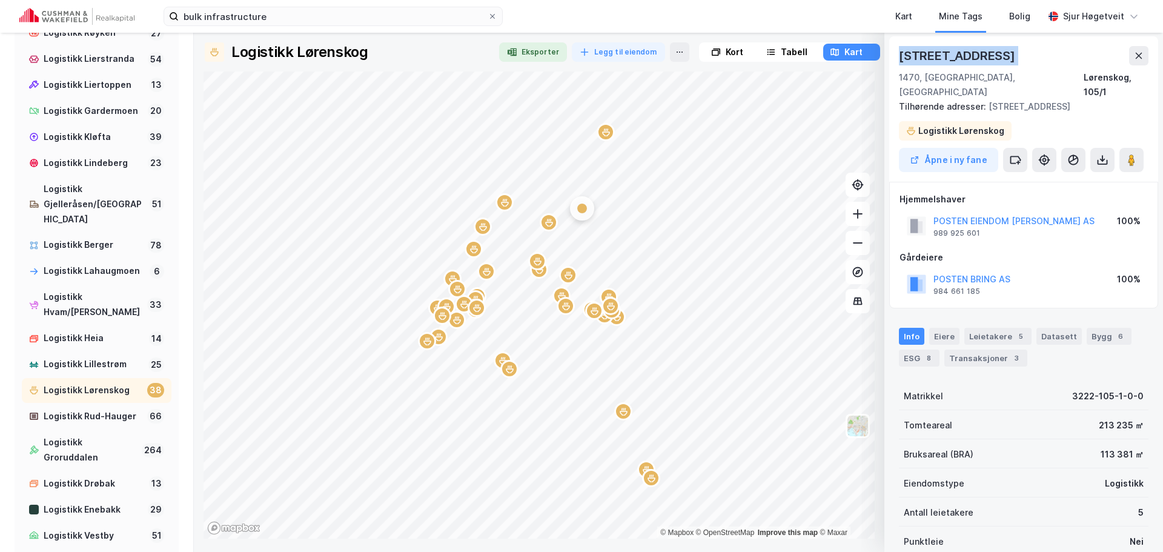
click at [1008, 56] on div "[STREET_ADDRESS]" at bounding box center [1024, 55] width 250 height 19
